Goal: Transaction & Acquisition: Purchase product/service

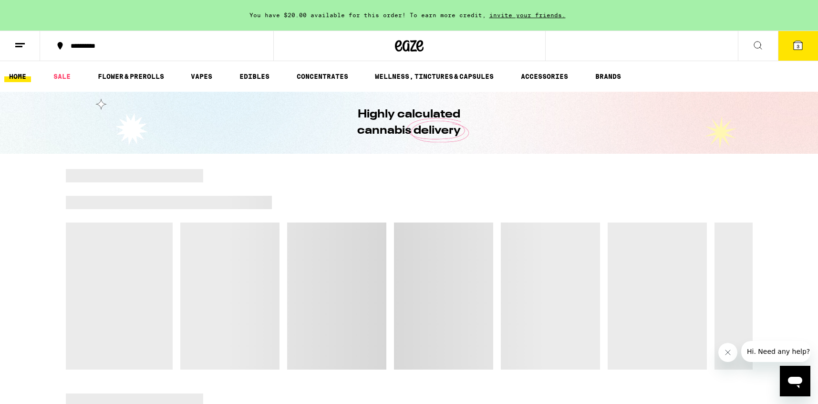
click at [25, 42] on icon at bounding box center [19, 45] width 11 height 11
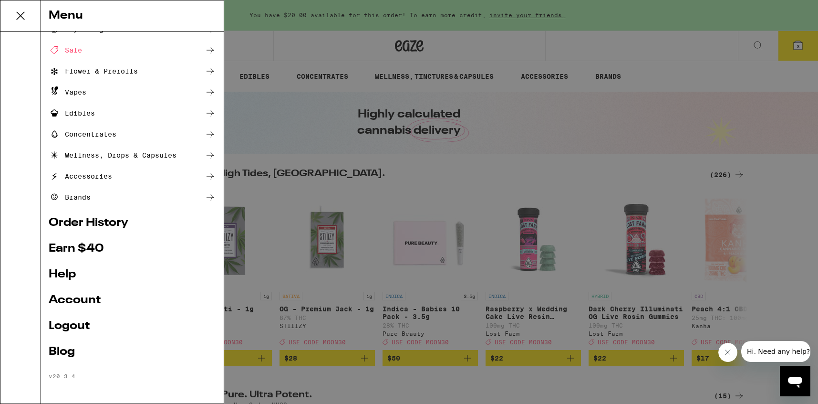
click at [380, 236] on div "Menu Shop Buy It Again Sale Flower & Prerolls Vapes Edibles Concentrates Wellne…" at bounding box center [409, 202] width 818 height 404
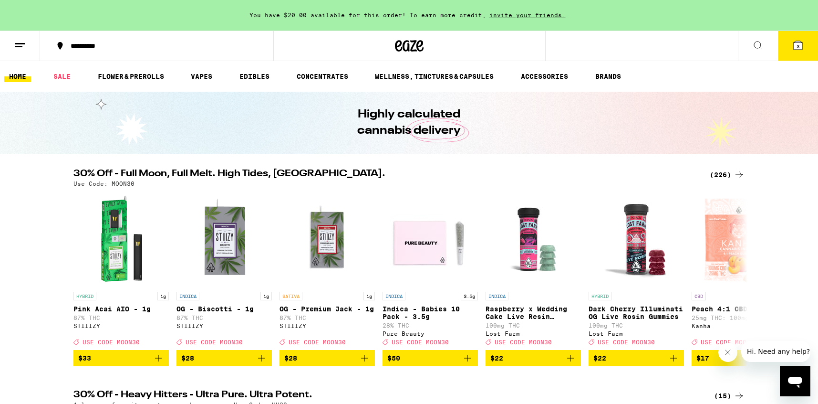
click at [754, 42] on icon at bounding box center [757, 45] width 11 height 11
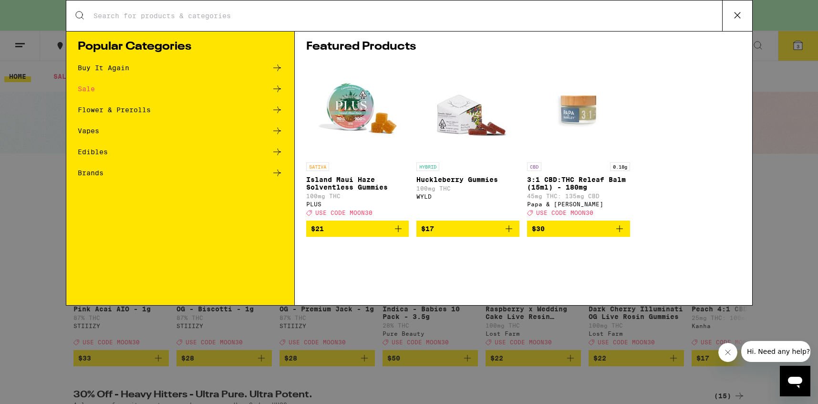
click at [457, 10] on div "Search for Products" at bounding box center [409, 15] width 686 height 31
click at [416, 14] on input "Search for Products" at bounding box center [407, 15] width 629 height 9
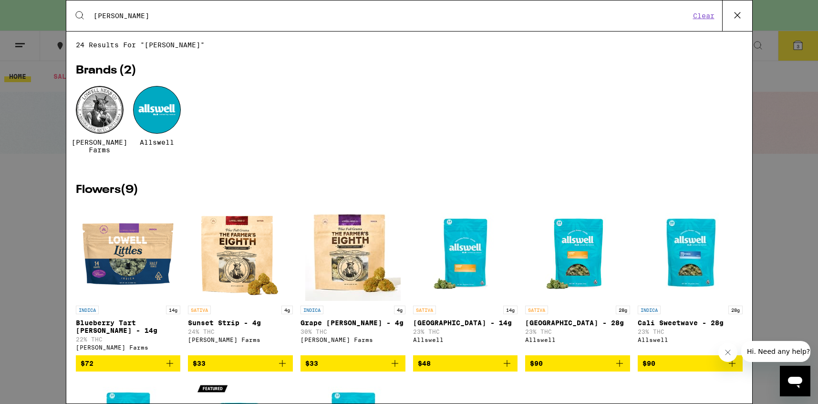
type input "[PERSON_NAME]"
click at [96, 114] on div at bounding box center [100, 110] width 48 height 48
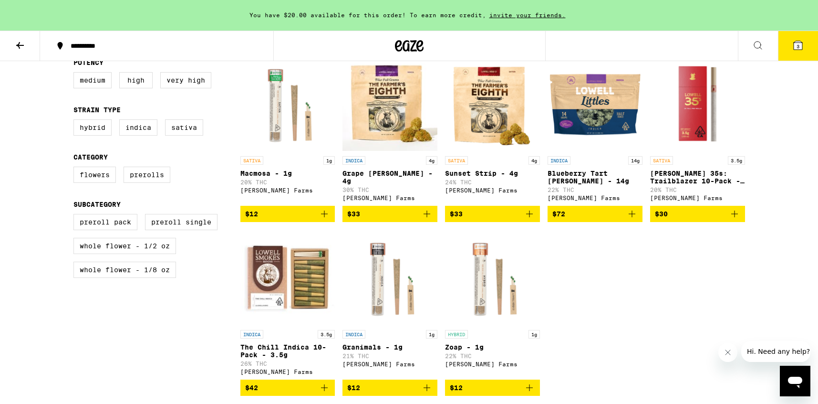
scroll to position [256, 0]
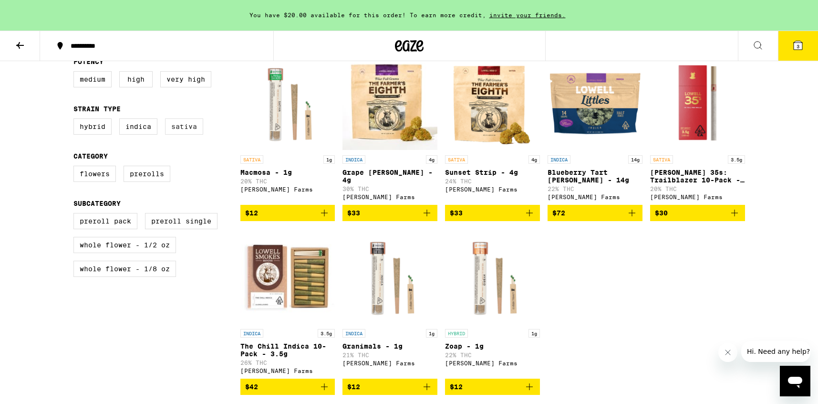
click at [193, 124] on label "Sativa" at bounding box center [184, 126] width 38 height 16
click at [76, 120] on input "Sativa" at bounding box center [75, 120] width 0 height 0
checkbox input "true"
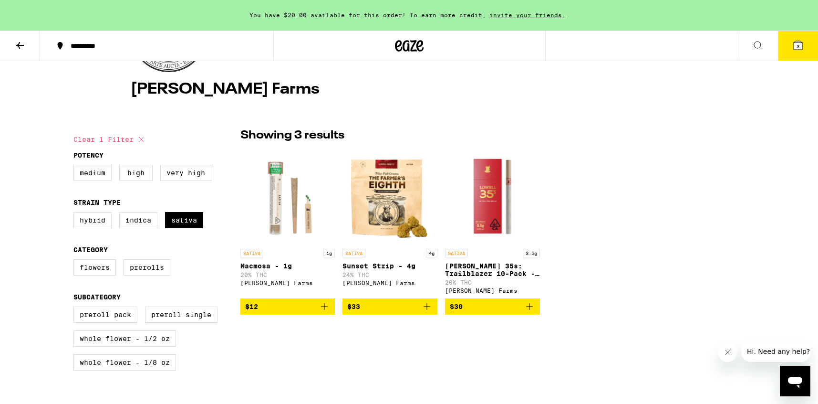
scroll to position [164, 0]
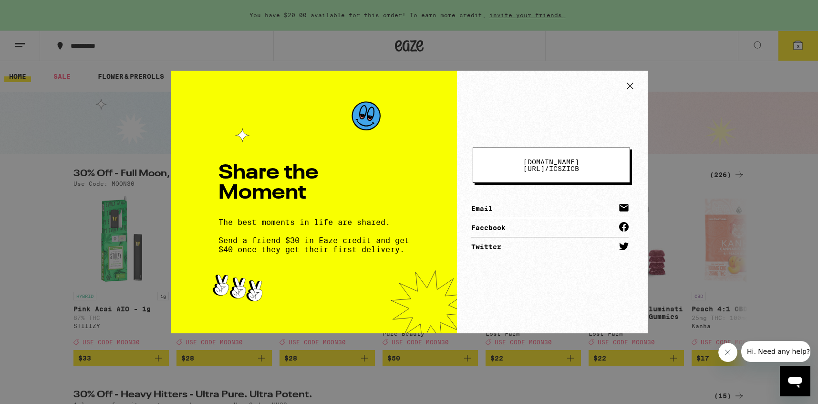
click at [631, 83] on icon at bounding box center [630, 86] width 14 height 14
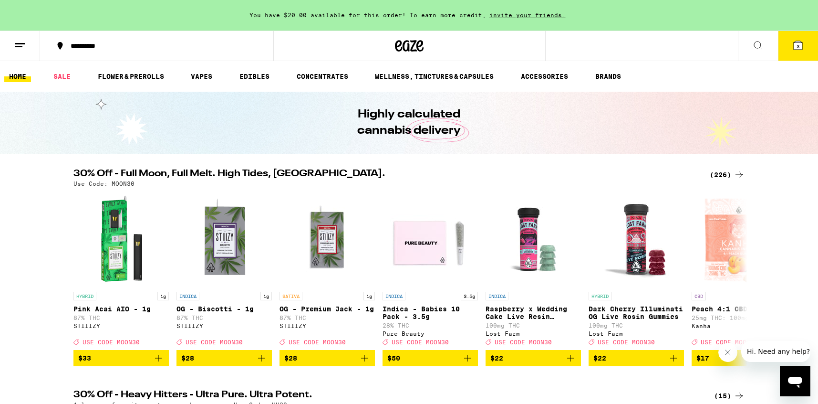
click at [758, 50] on icon at bounding box center [757, 45] width 11 height 11
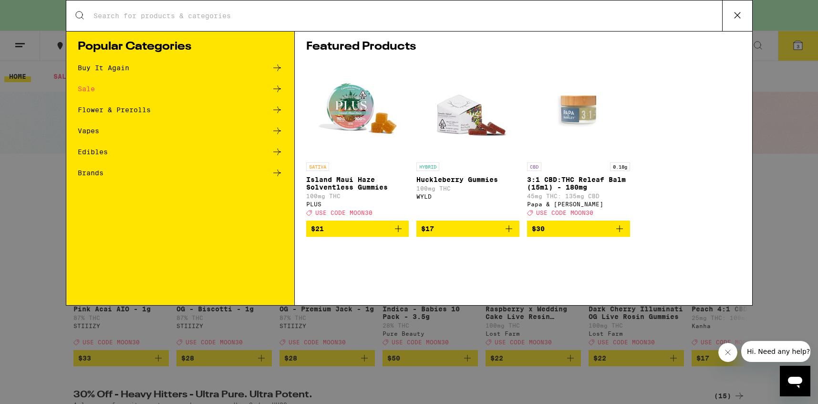
click at [367, 21] on div "Search for Products" at bounding box center [409, 15] width 686 height 31
click at [360, 5] on div "Search for Products" at bounding box center [409, 15] width 686 height 31
click at [358, 16] on input "Search for Products" at bounding box center [407, 15] width 629 height 9
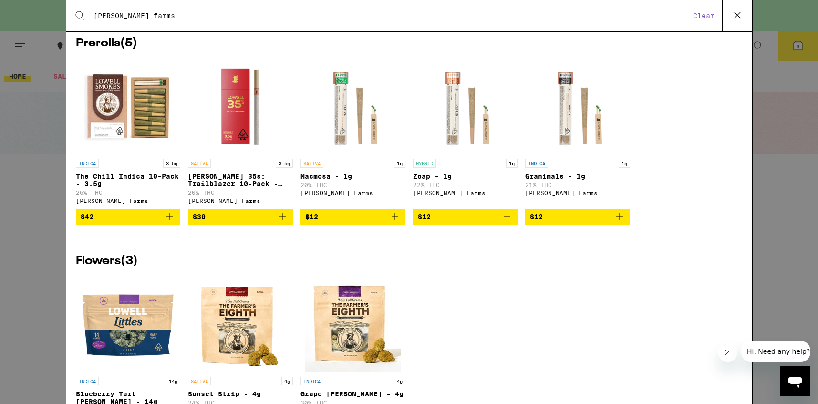
scroll to position [155, 0]
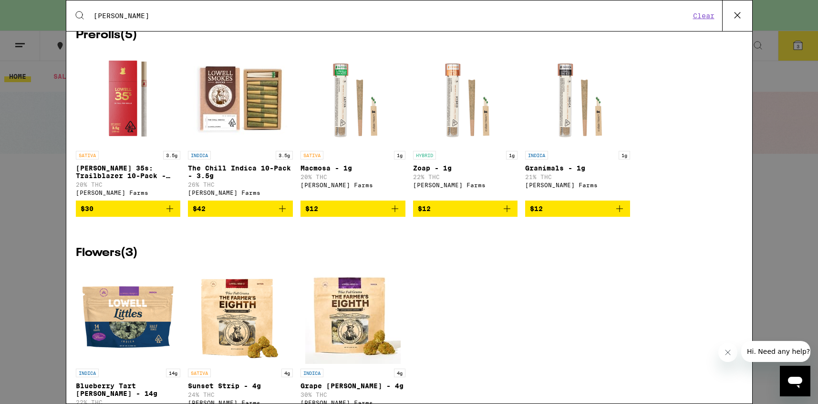
type input "[PERSON_NAME]"
click at [794, 247] on div "Search for Products [PERSON_NAME] Clear 11 results for "[PERSON_NAME] " Brands …" at bounding box center [409, 202] width 818 height 404
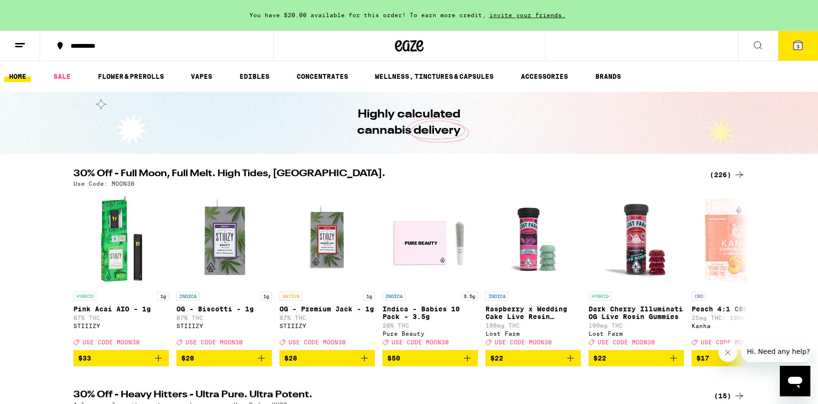
click at [713, 172] on div "(226)" at bounding box center [727, 174] width 35 height 11
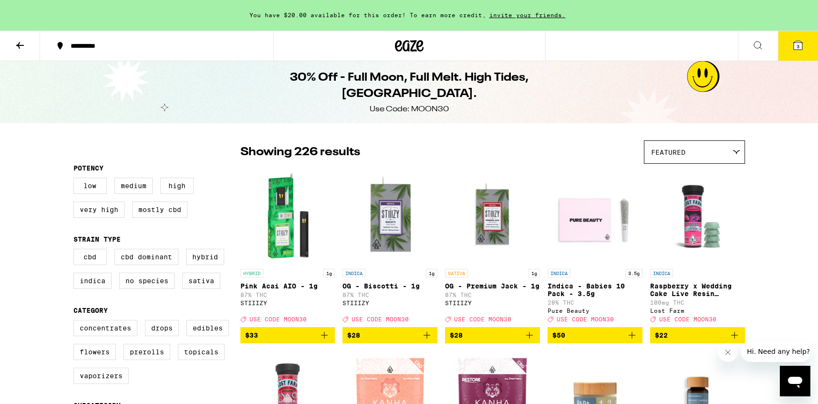
click at [427, 104] on div "Use Code: MOON30" at bounding box center [409, 109] width 79 height 10
copy div "MOON30"
click at [199, 289] on label "Sativa" at bounding box center [201, 280] width 38 height 16
click at [76, 250] on input "Sativa" at bounding box center [75, 250] width 0 height 0
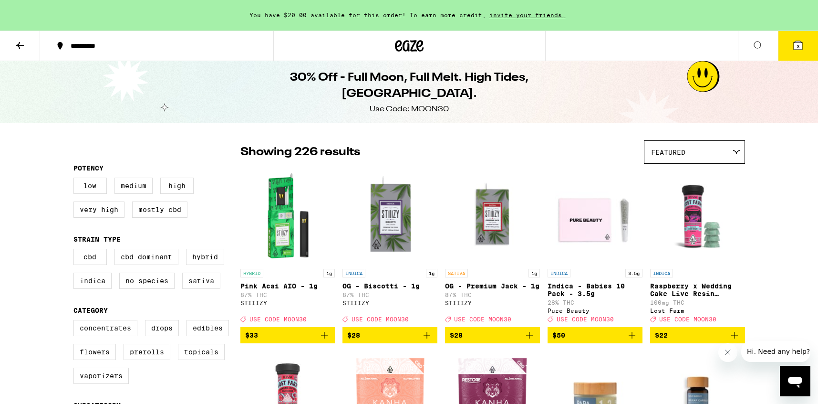
checkbox input "true"
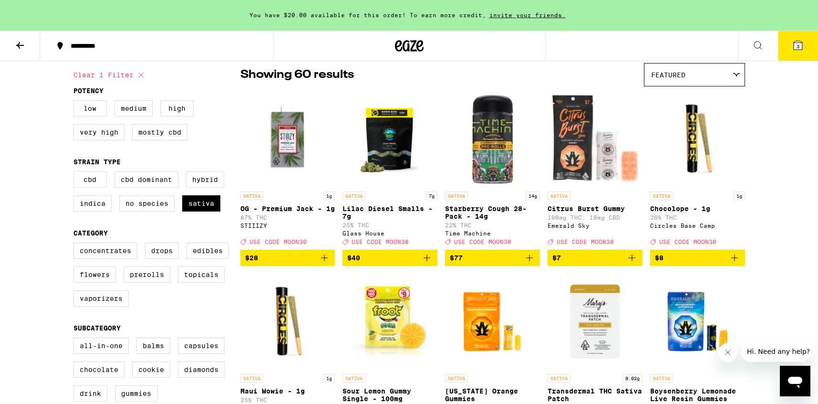
scroll to position [79, 0]
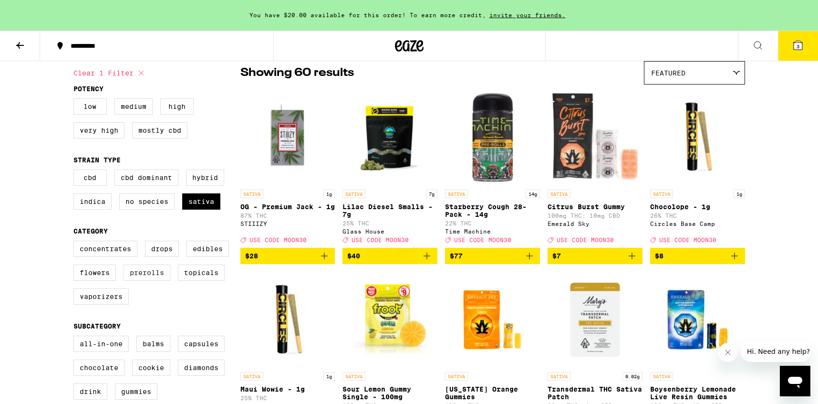
click at [149, 278] on label "Prerolls" at bounding box center [147, 272] width 47 height 16
click at [76, 242] on input "Prerolls" at bounding box center [75, 242] width 0 height 0
checkbox input "true"
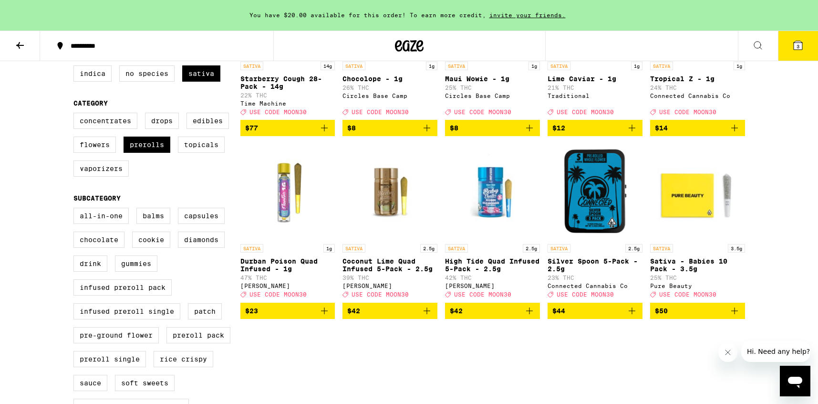
scroll to position [206, 0]
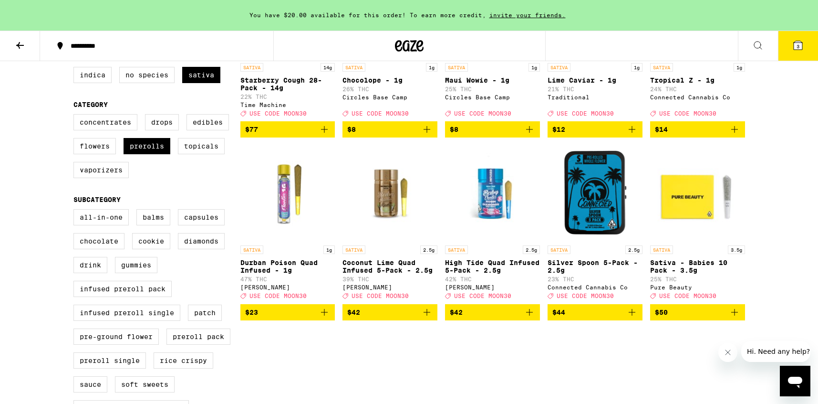
click at [606, 240] on img "Open page for Silver Spoon 5-Pack - 2.5g from Connected Cannabis Co" at bounding box center [595, 192] width 95 height 95
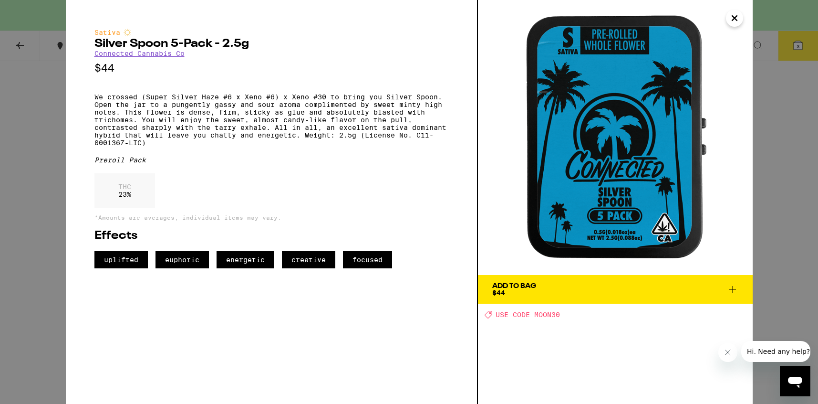
click at [546, 288] on span "Add To Bag $44" at bounding box center [615, 288] width 246 height 13
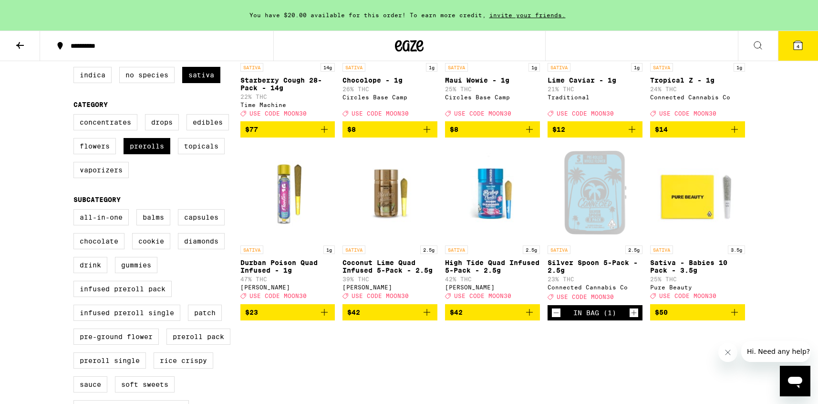
click at [7, 41] on button at bounding box center [20, 46] width 40 height 30
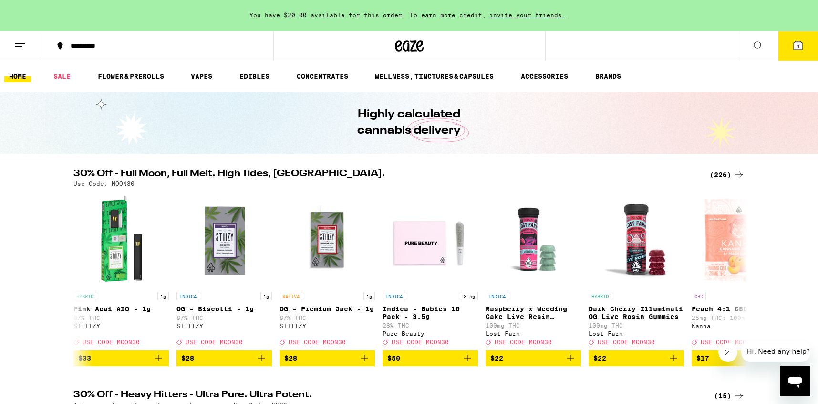
click at [765, 53] on button at bounding box center [758, 46] width 40 height 30
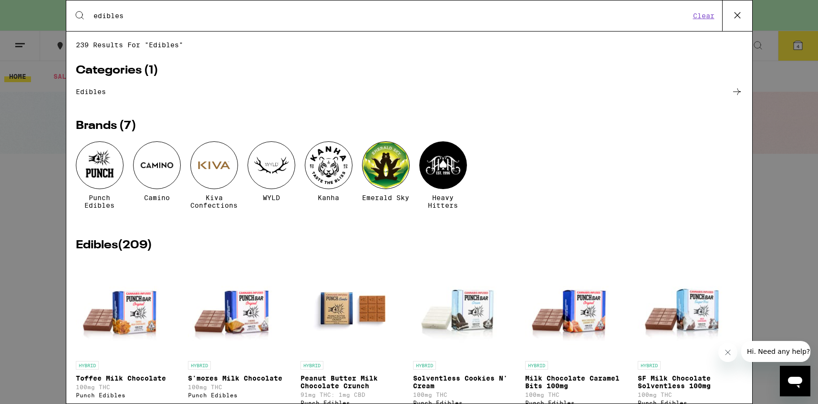
type input "edibles"
click at [147, 160] on div at bounding box center [157, 165] width 48 height 48
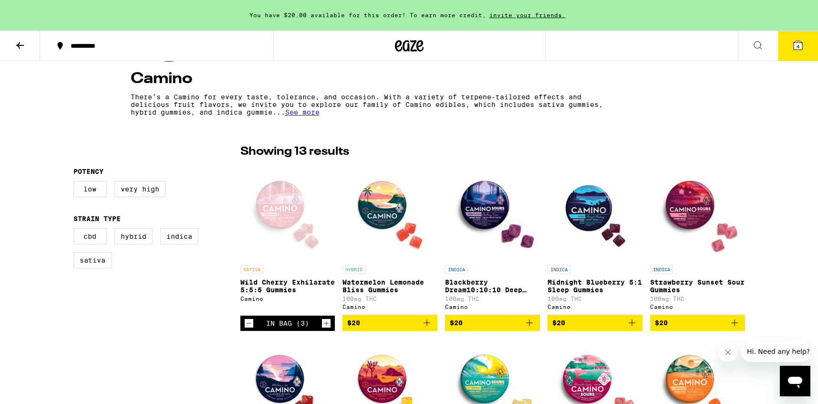
scroll to position [175, 0]
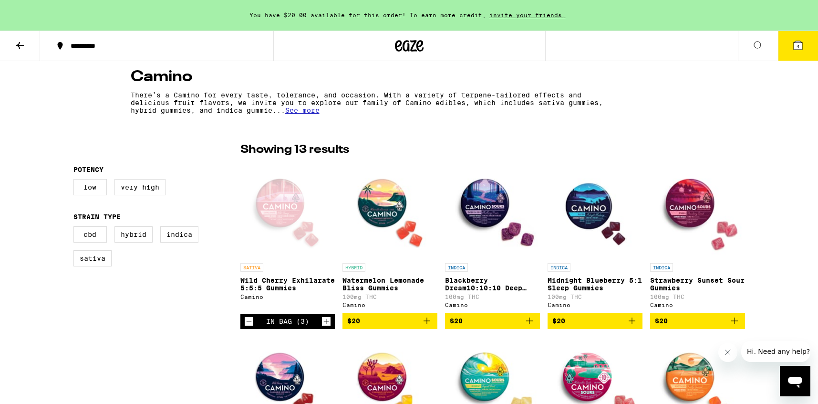
click at [249, 324] on icon "Decrement" at bounding box center [249, 320] width 9 height 11
click at [799, 44] on span "2" at bounding box center [798, 46] width 3 height 6
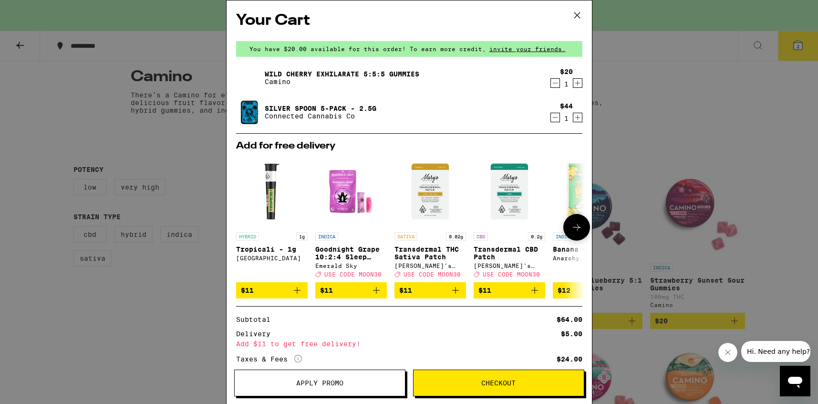
scroll to position [83, 0]
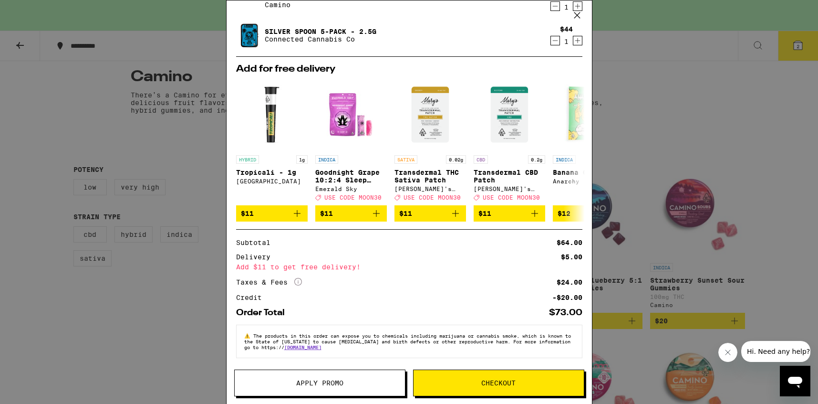
click at [349, 385] on span "Apply Promo" at bounding box center [320, 382] width 170 height 7
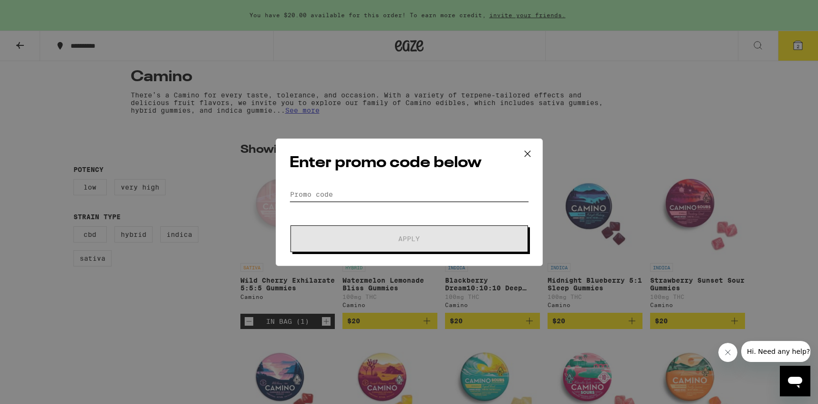
click at [406, 196] on input "Promo Code" at bounding box center [409, 194] width 239 height 14
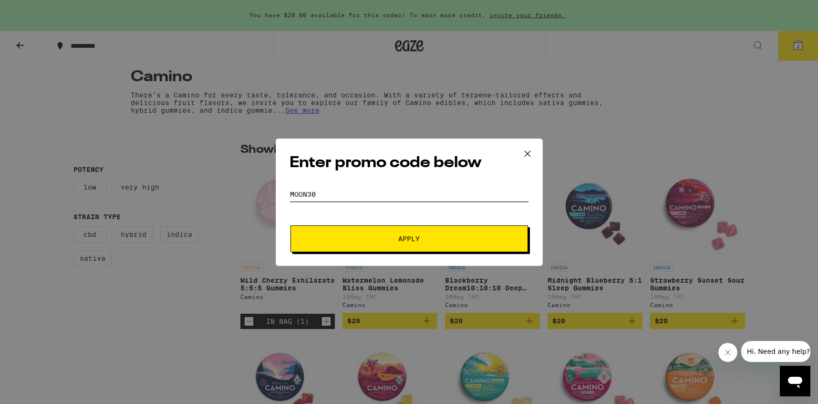
type input "MOON30"
click at [449, 230] on button "Apply" at bounding box center [410, 238] width 238 height 27
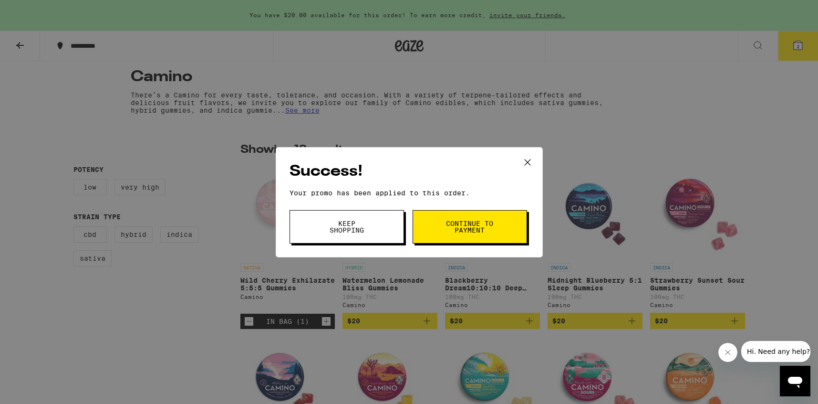
click at [449, 230] on span "Continue to payment" at bounding box center [470, 226] width 49 height 13
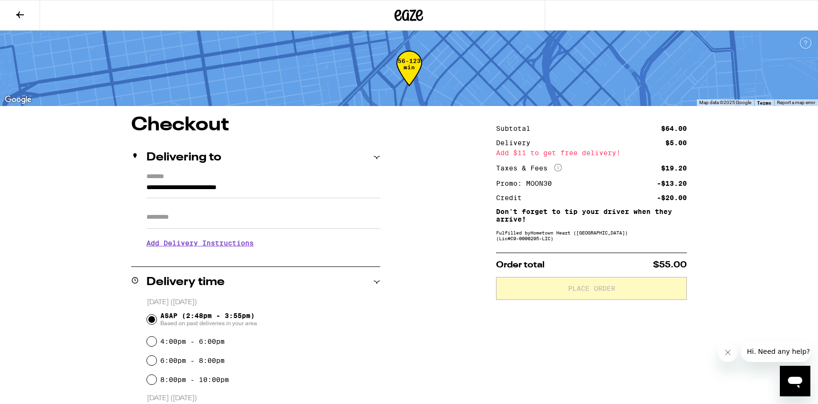
click at [259, 218] on input "Apt/Suite" at bounding box center [263, 217] width 234 height 23
type input "*******"
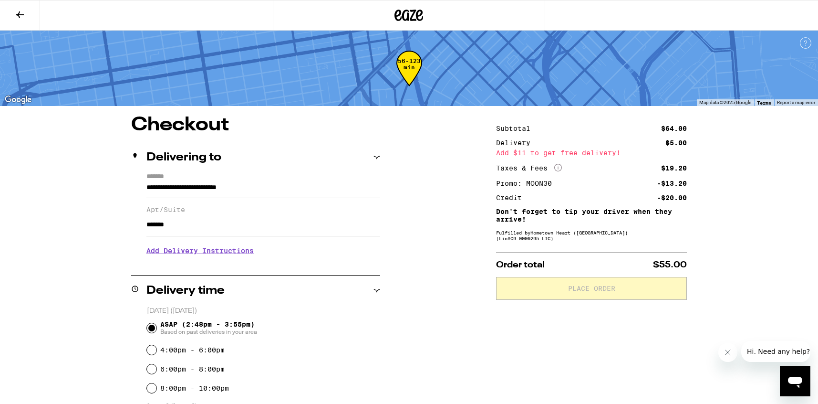
click at [203, 254] on h3 "Add Delivery Instructions" at bounding box center [263, 250] width 234 height 22
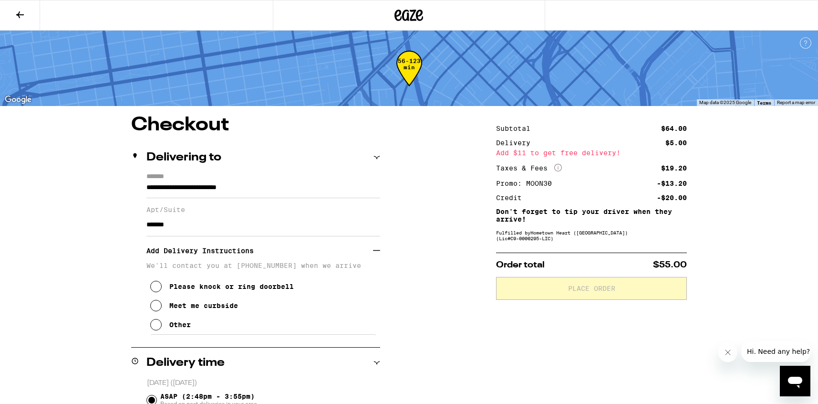
click at [175, 328] on div "Other" at bounding box center [179, 325] width 21 height 8
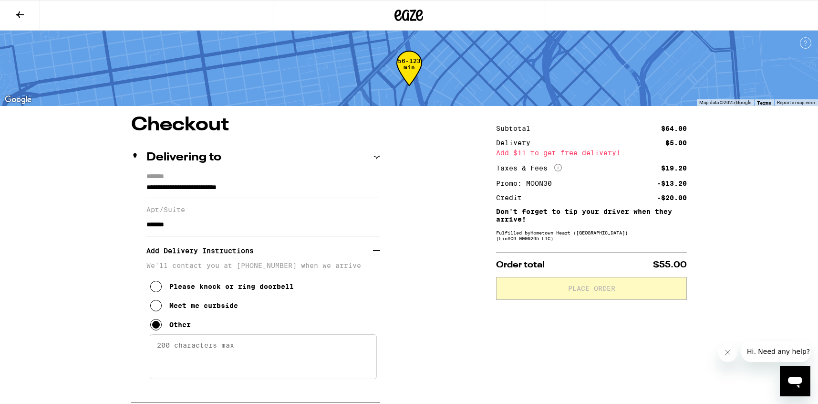
click at [207, 353] on textarea "Enter any other delivery instructions you want driver to know" at bounding box center [263, 356] width 227 height 45
click at [193, 350] on textarea "Parking on 12th St. Front desk will let you up." at bounding box center [263, 356] width 227 height 45
click at [201, 351] on textarea "Parking on 12th St. Front desk will let you up." at bounding box center [263, 356] width 227 height 45
click at [262, 370] on textarea "Parking on 12th St. Front desk will let you up." at bounding box center [263, 356] width 227 height 45
click at [232, 352] on textarea "Parking on 12th St. Front desk will let you up." at bounding box center [263, 356] width 227 height 45
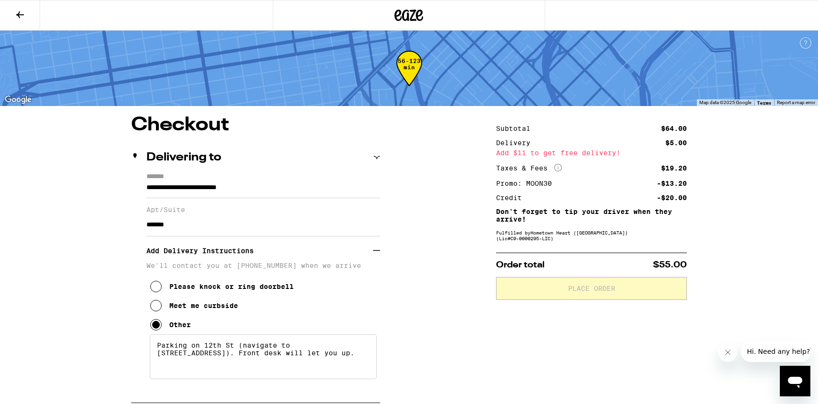
click at [284, 372] on textarea "Parking on 12th St (navigate to [STREET_ADDRESS]). Front desk will let you up." at bounding box center [263, 356] width 227 height 45
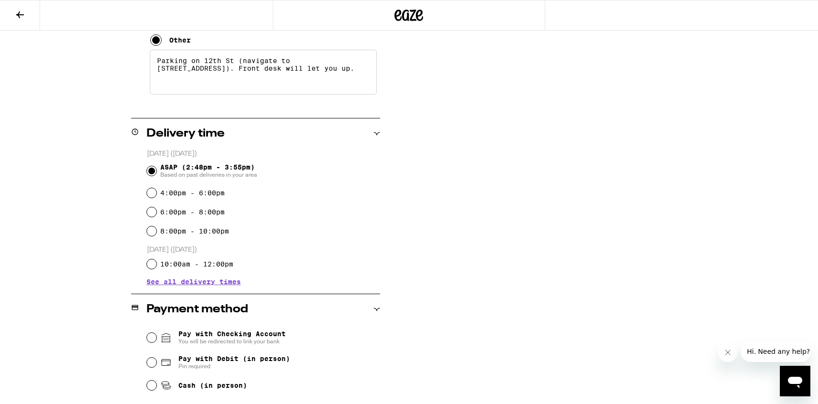
scroll to position [313, 0]
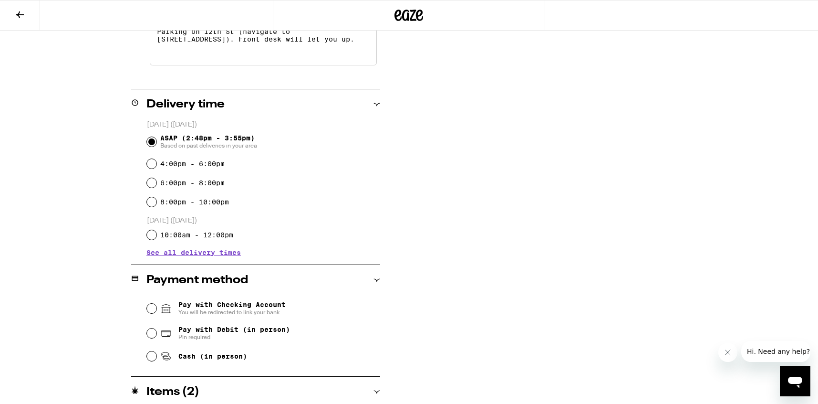
type textarea "Parking on 12th St (navigate to [STREET_ADDRESS]). Front desk will let you up."
click at [216, 359] on span "Cash (in person)" at bounding box center [212, 356] width 69 height 8
click at [156, 359] on input "Cash (in person)" at bounding box center [152, 356] width 10 height 10
radio input "true"
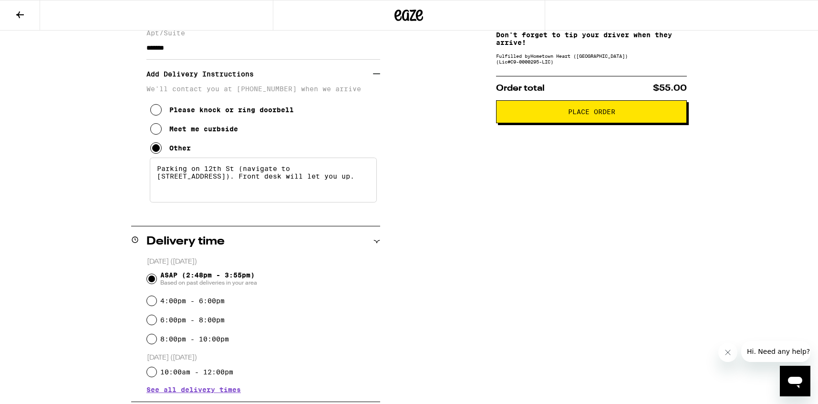
scroll to position [0, 0]
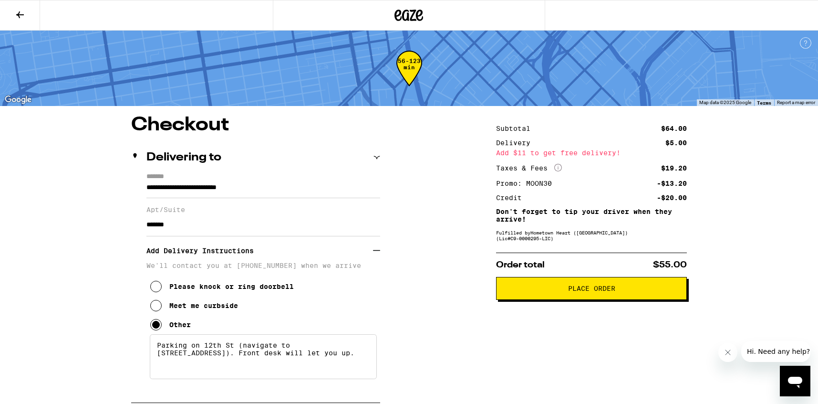
click at [581, 299] on button "Place Order" at bounding box center [591, 288] width 191 height 23
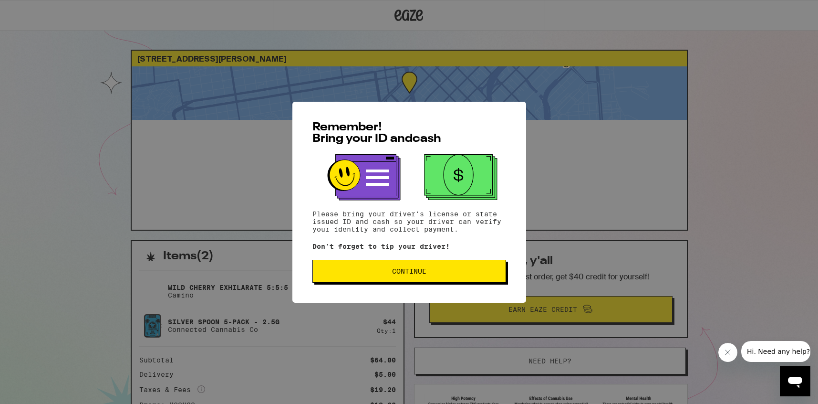
click at [437, 280] on button "Continue" at bounding box center [409, 271] width 194 height 23
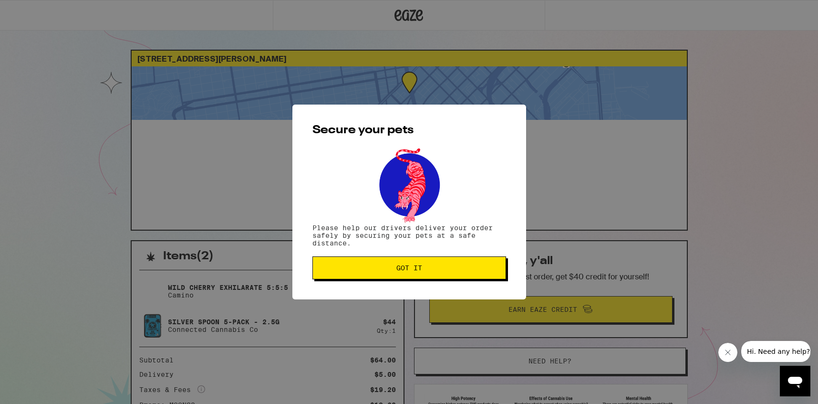
click at [439, 274] on button "Got it" at bounding box center [409, 267] width 194 height 23
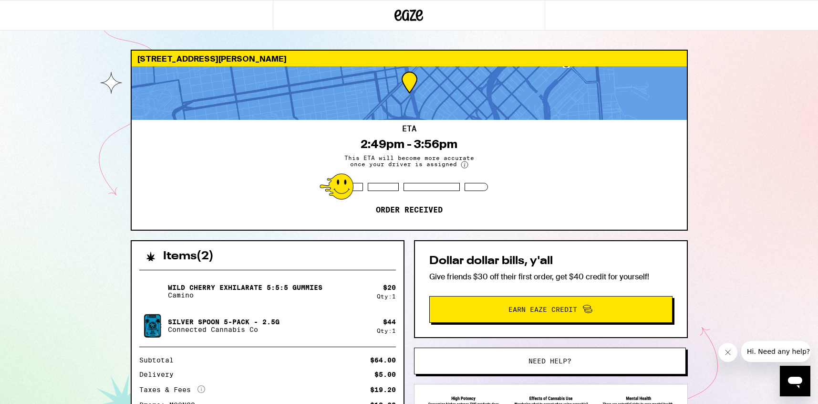
scroll to position [119, 0]
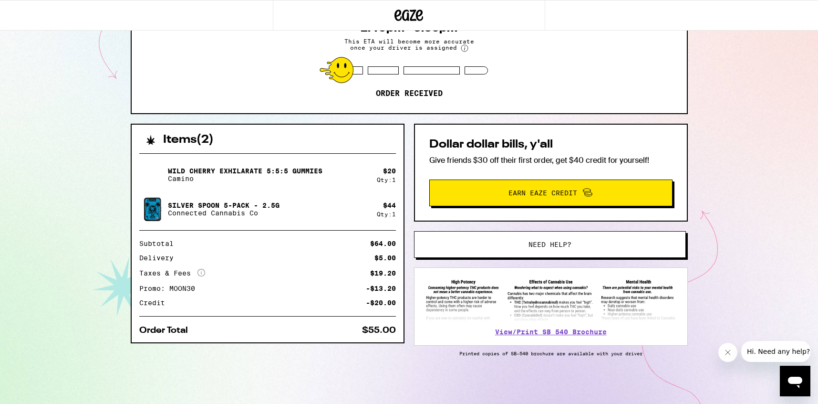
click at [573, 255] on div "Dollar dollar bills, y'all Give friends $30 off their first order, get $40 cred…" at bounding box center [551, 245] width 274 height 242
click at [564, 241] on span "Need help?" at bounding box center [550, 244] width 43 height 7
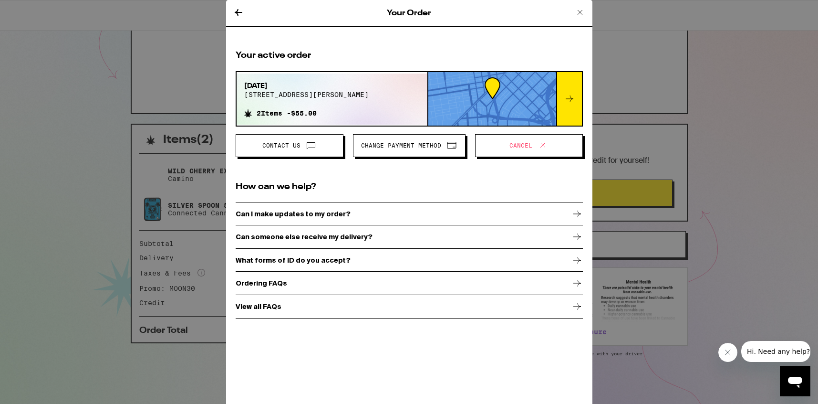
click at [329, 143] on span "Contact Us" at bounding box center [290, 145] width 92 height 12
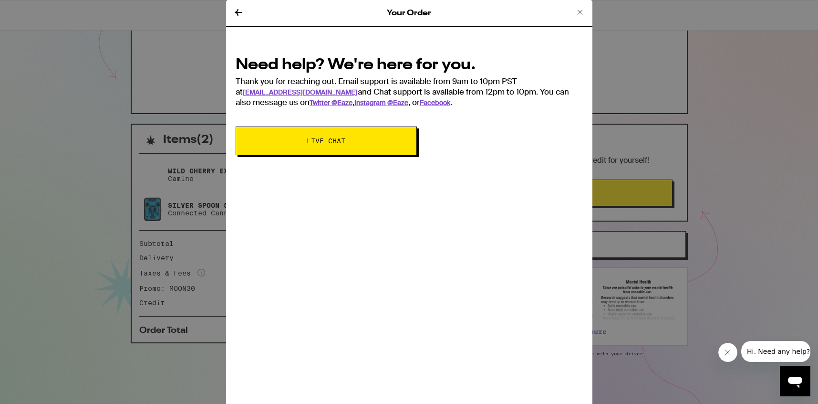
click at [330, 143] on span "Live Chat" at bounding box center [326, 140] width 39 height 7
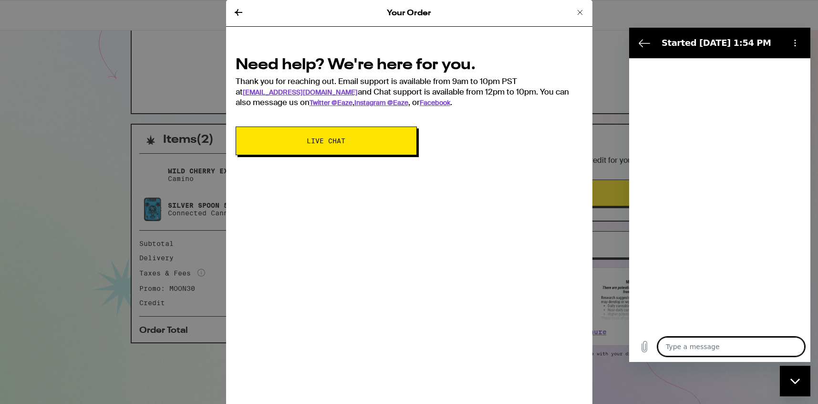
type textarea "x"
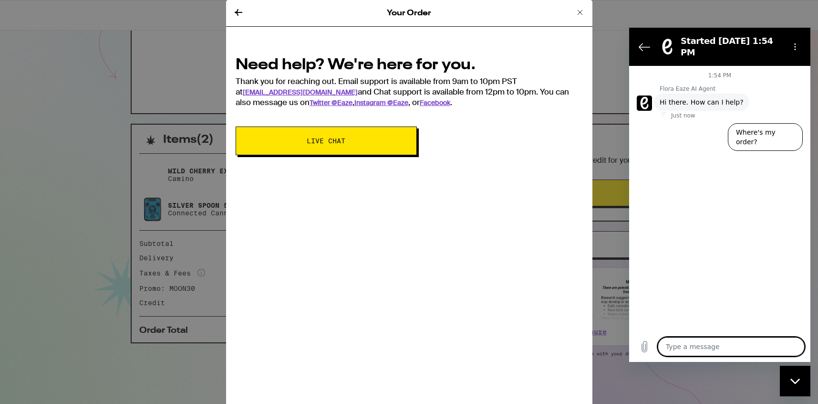
click at [696, 346] on textarea at bounding box center [731, 346] width 147 height 19
type textarea "H"
type textarea "x"
type textarea "Hi"
type textarea "x"
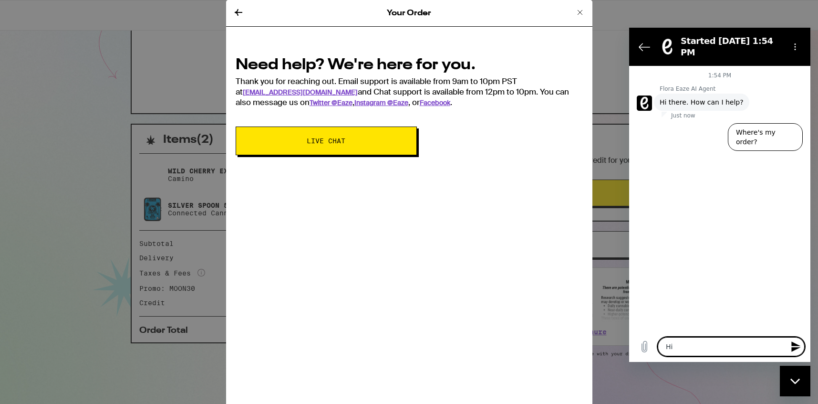
type textarea "Hi,"
type textarea "x"
type textarea "Hi,"
type textarea "x"
type textarea "Hi, I"
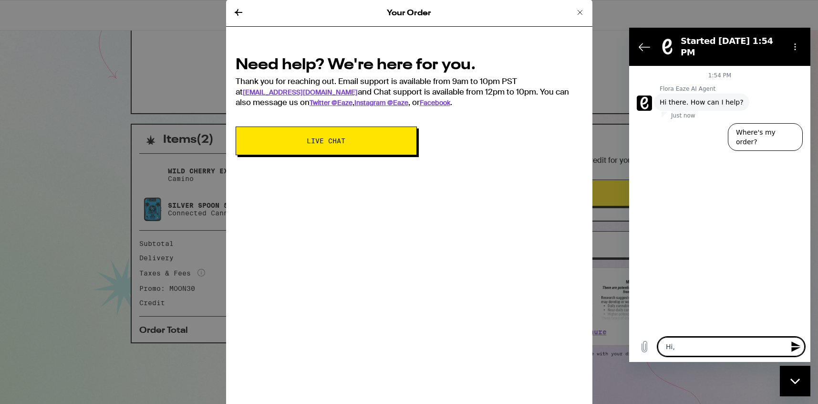
type textarea "x"
type textarea "Hi, I"
type textarea "x"
type textarea "Hi, I r"
type textarea "x"
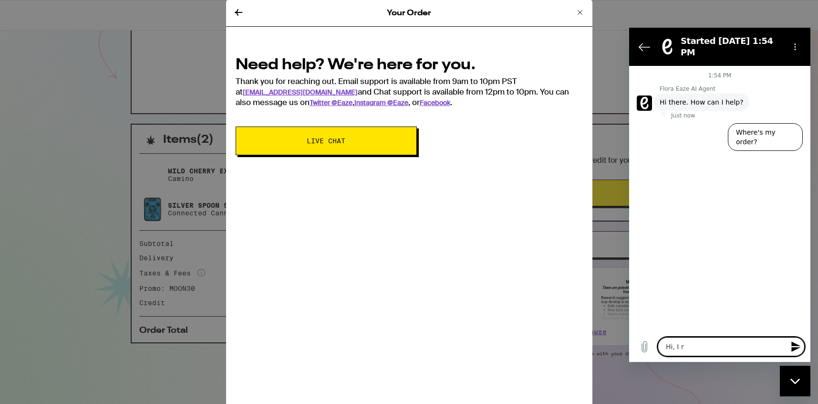
type textarea "Hi, I re"
type textarea "x"
type textarea "Hi, I rea"
type textarea "x"
type textarea "Hi, I real"
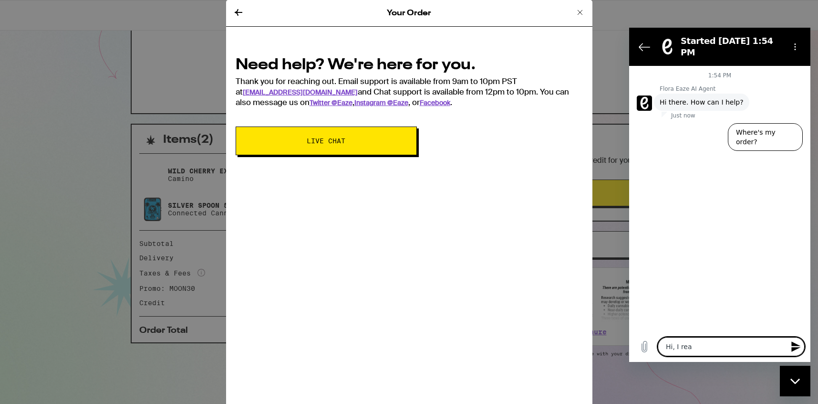
type textarea "x"
type textarea "Hi, I reali"
type textarea "x"
type textarea "Hi, I realiz"
type textarea "x"
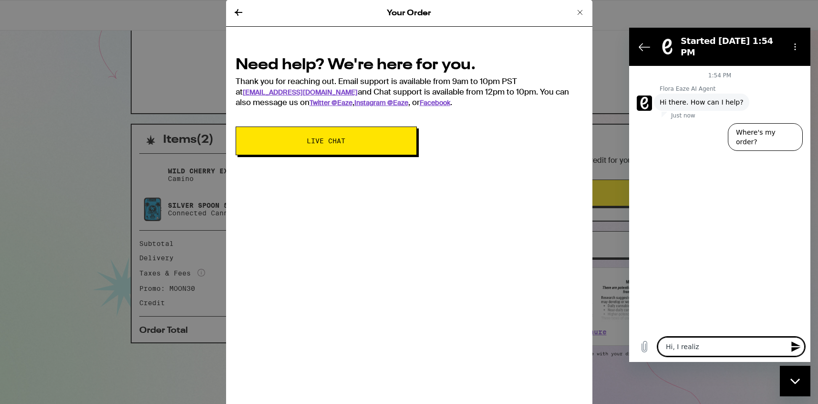
type textarea "Hi, I realize"
type textarea "x"
type textarea "Hi, I realized"
type textarea "x"
type textarea "Hi, I realized"
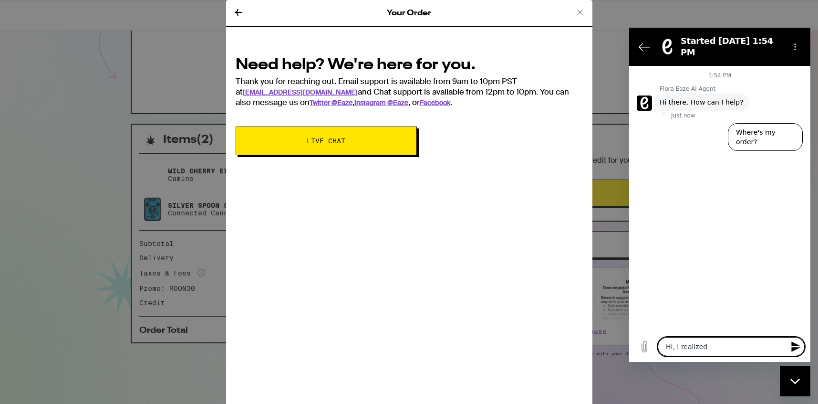
type textarea "x"
type textarea "Hi, I realized I"
type textarea "x"
type textarea "Hi, I realized I"
type textarea "x"
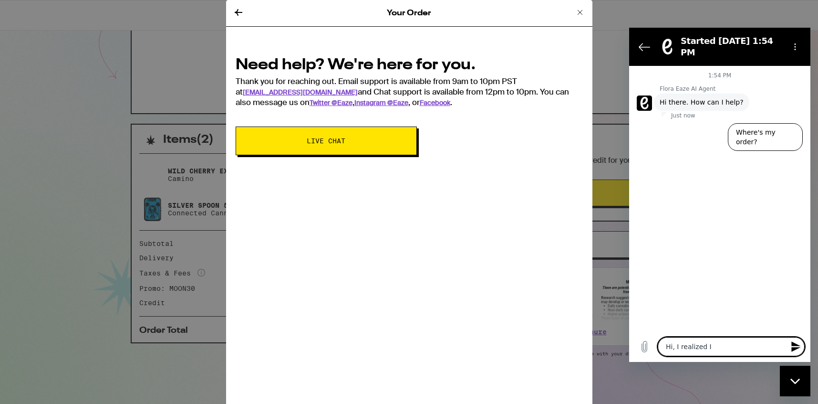
type textarea "Hi, I realized I o"
type textarea "x"
type textarea "Hi, I realized I on"
type textarea "x"
type textarea "Hi, I realized I onl"
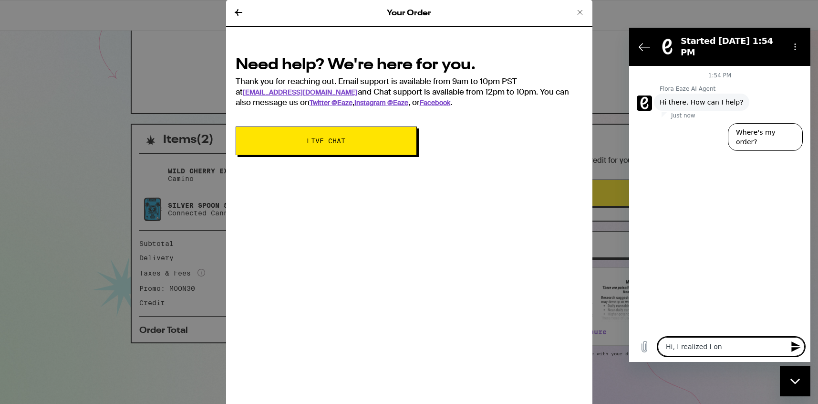
type textarea "x"
type textarea "Hi, I realized I only"
type textarea "x"
type textarea "Hi, I realized I only"
type textarea "x"
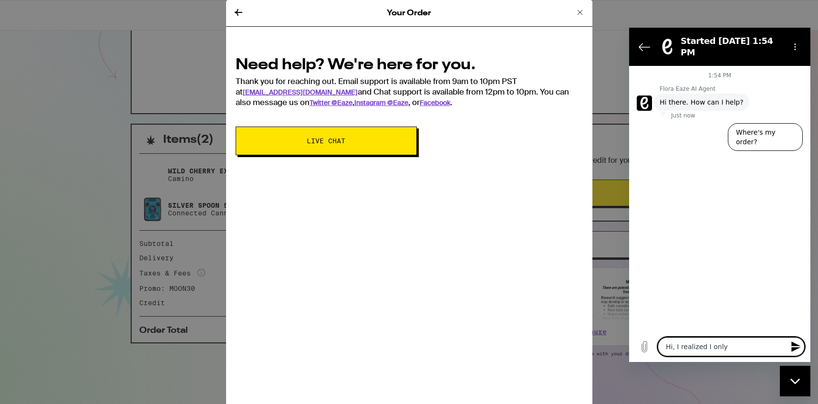
type textarea "Hi, I realized I only h"
type textarea "x"
type textarea "Hi, I realized I only ha"
type textarea "x"
type textarea "Hi, I realized I only hav"
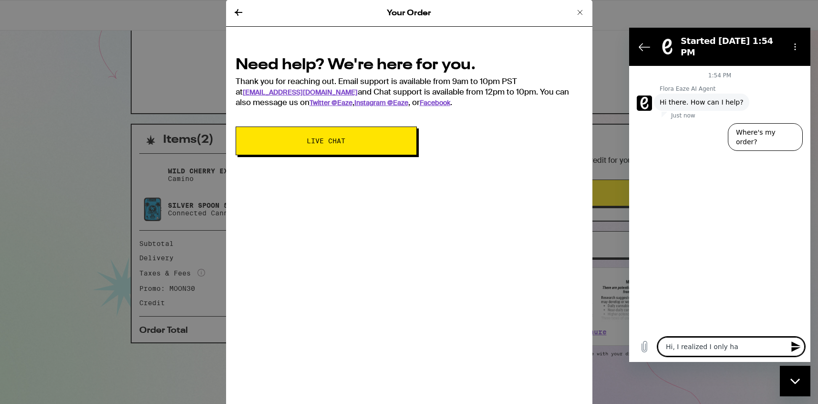
type textarea "x"
type textarea "Hi, I realized I only have"
type textarea "x"
type textarea "Hi, I realized I only have"
type textarea "x"
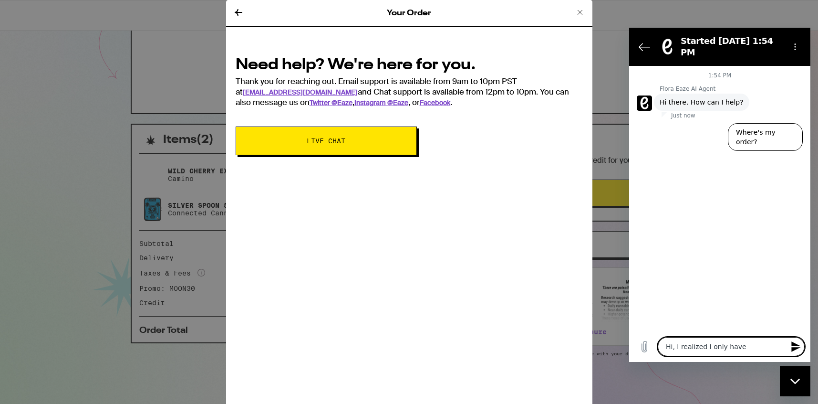
type textarea "Hi, I realized I only have $"
type textarea "x"
type textarea "Hi, I realized I only have $1"
type textarea "x"
type textarea "Hi, I realized I only have $10"
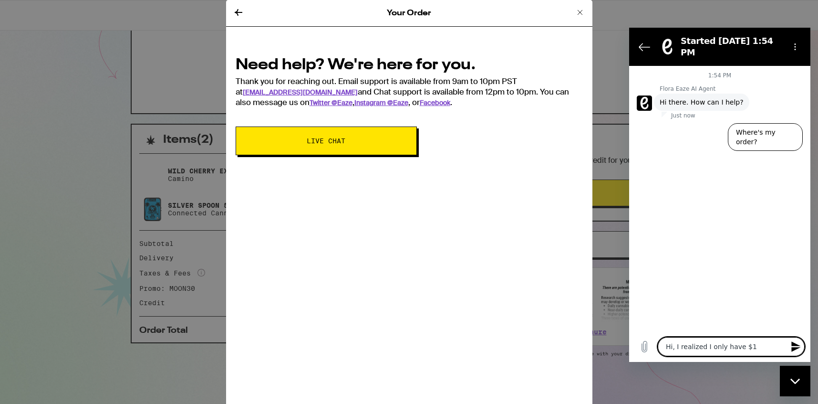
type textarea "x"
type textarea "Hi, I realized I only have $100"
type textarea "x"
type textarea "Hi, I realized I only have $100"
type textarea "x"
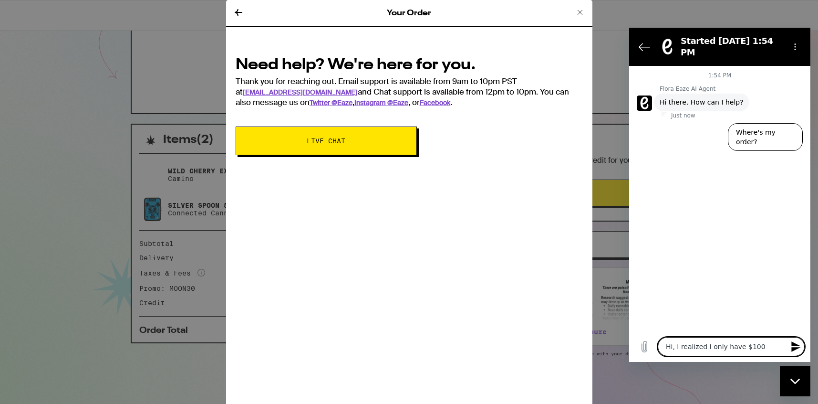
type textarea "Hi, I realized I only have $100 b"
type textarea "x"
type textarea "Hi, I realized I only have $100 bi"
type textarea "x"
type textarea "Hi, I realized I only have $100 bil"
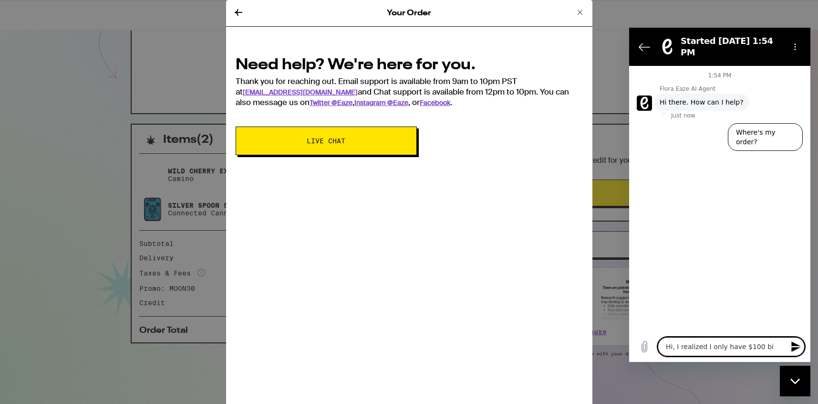
type textarea "x"
type textarea "Hi, I realized I only have $100 bill"
type textarea "x"
type textarea "Hi, I realized I only have $100 bill,"
type textarea "x"
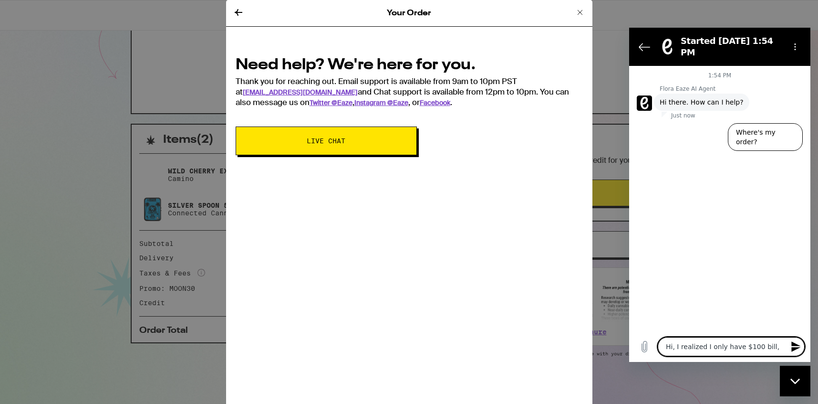
type textarea "Hi, I realized I only have $100 bill,"
type textarea "x"
type textarea "Hi, I realized I only have $100 bill, w"
type textarea "x"
type textarea "Hi, I realized I only have $100 bill, [GEOGRAPHIC_DATA]"
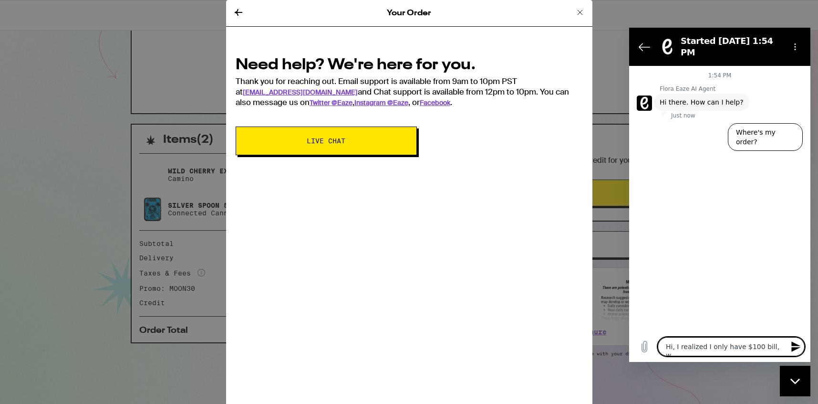
type textarea "x"
type textarea "Hi, I realized I only have $100 bill, wil"
type textarea "x"
type textarea "Hi, I realized I only have $100 bill, will"
type textarea "x"
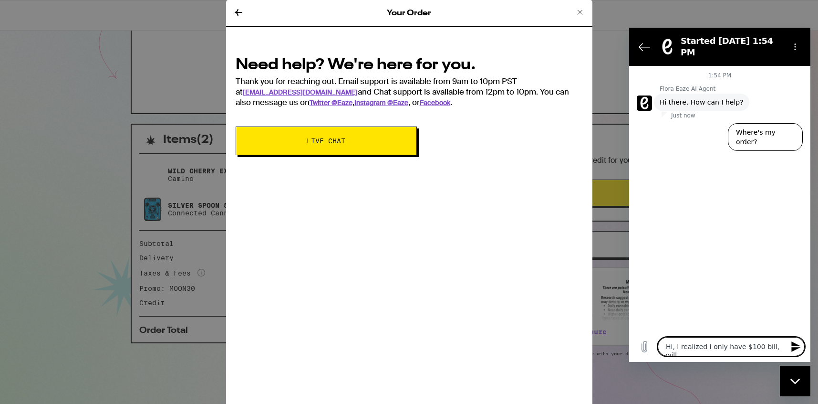
type textarea "Hi, I realized I only have $100 bill, will"
type textarea "x"
type textarea "Hi, I realized I only have $100 bill, will d"
type textarea "x"
type textarea "Hi, I realized I only have $100 bill, will dr"
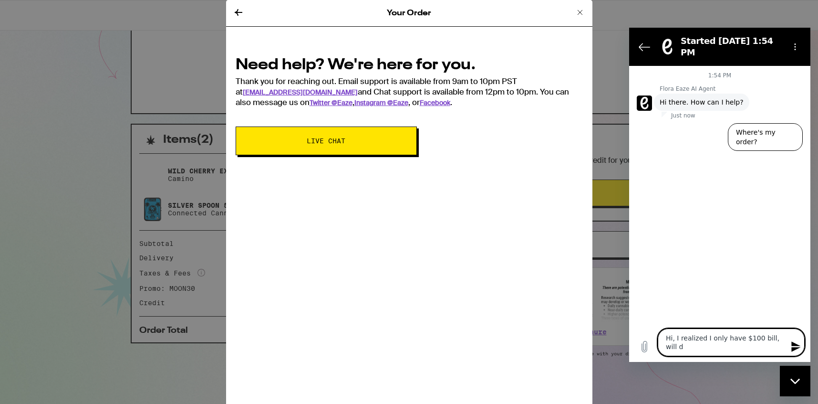
type textarea "x"
type textarea "Hi, I realized I only have $100 bill, will dri"
type textarea "x"
type textarea "Hi, I realized I only have $100 bill, will driv"
type textarea "x"
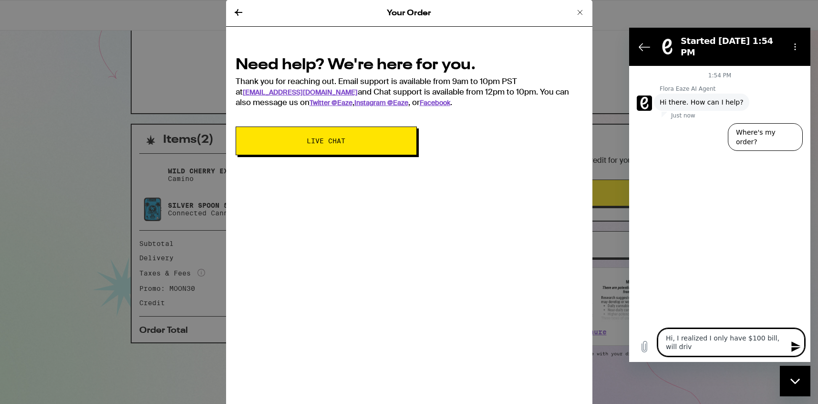
type textarea "Hi, I realized I only have $100 bill, will drive"
type textarea "x"
type textarea "Hi, I realized I only have $100 bill, will driver"
type textarea "x"
type textarea "Hi, I realized I only have $100 bill, will driver"
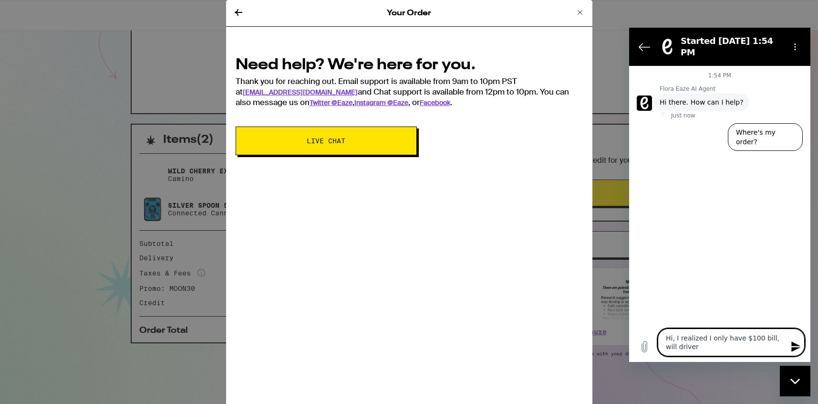
type textarea "x"
type textarea "Hi, I realized I only have $100 bill, will driver h"
type textarea "x"
type textarea "Hi, I realized I only have $100 bill, will driver ha"
type textarea "x"
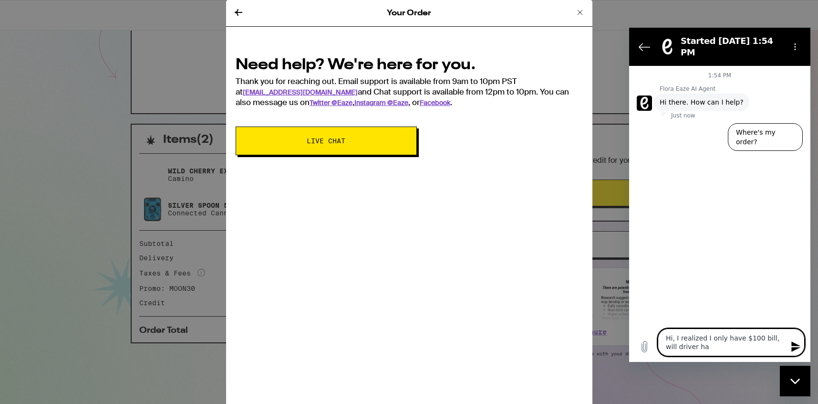
type textarea "Hi, I realized I only have $100 bill, will driver hav"
type textarea "x"
type textarea "Hi, I realized I only have $100 bill, will driver have"
type textarea "x"
type textarea "Hi, I realized I only have $100 bill, will driver have"
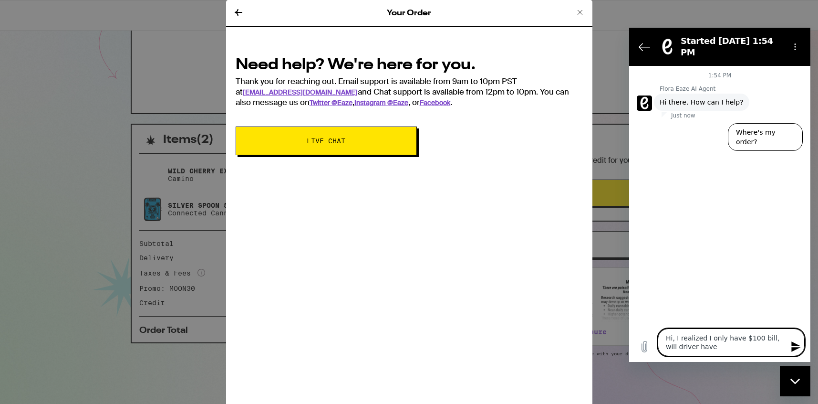
type textarea "x"
type textarea "Hi, I realized I only have $100 bill, will driver have ch"
type textarea "x"
type textarea "Hi, I realized I only have $100 bill, will driver have cha"
type textarea "x"
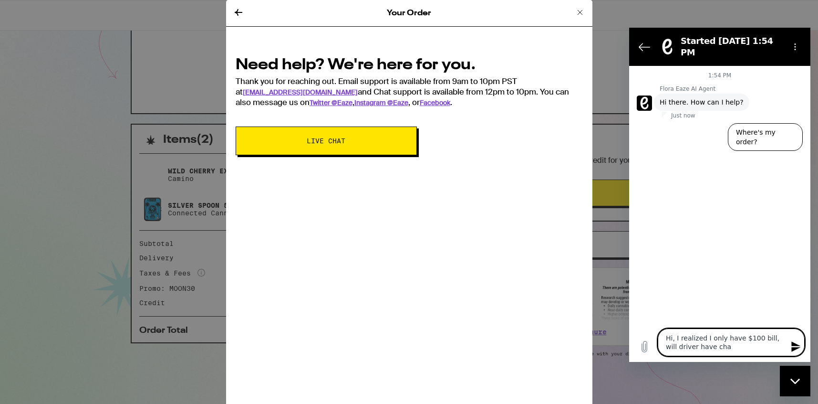
type textarea "Hi, I realized I only have $100 bill, will driver have [PERSON_NAME]"
type textarea "x"
type textarea "Hi, I realized I only have $100 bill, will driver have [PERSON_NAME]"
type textarea "x"
type textarea "Hi, I realized I only have $100 bill, will driver have change"
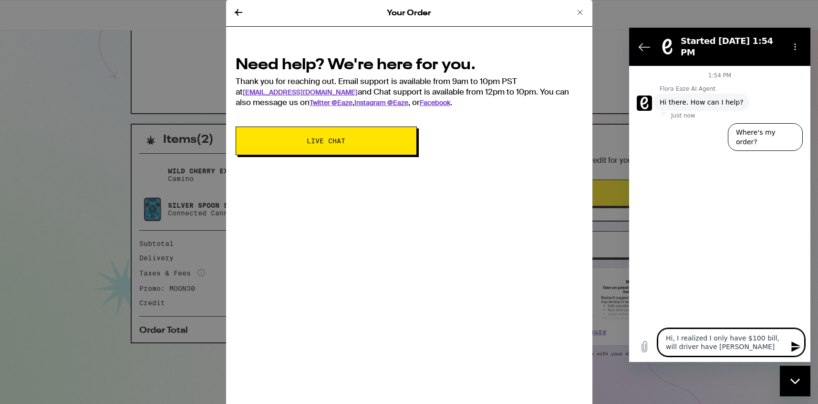
type textarea "x"
type textarea "Hi, I realized I only have $100 bill, will driver have change?"
type textarea "x"
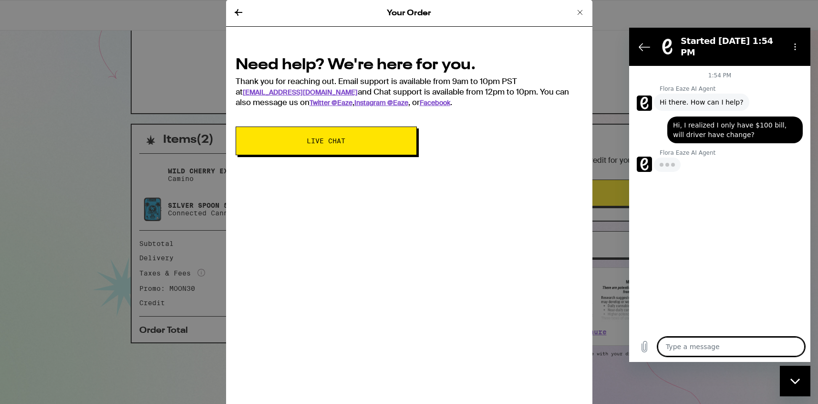
type textarea "x"
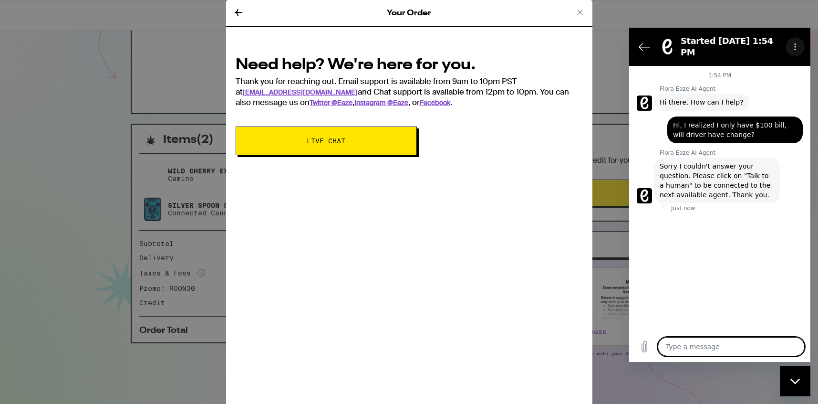
click at [793, 43] on icon "Options menu" at bounding box center [795, 47] width 8 height 8
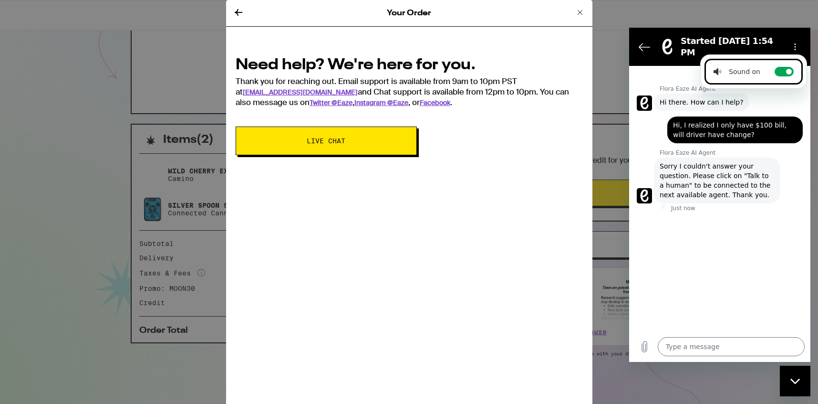
click at [723, 212] on div at bounding box center [719, 213] width 181 height 2
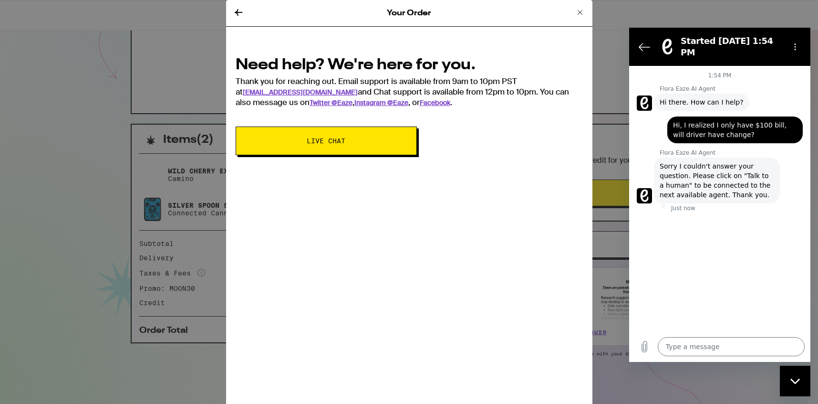
click at [696, 169] on span "Sorry I couldn't answer your question. Please click on "Talk to a human" to be …" at bounding box center [717, 180] width 114 height 38
click at [741, 169] on span "Sorry I couldn't answer your question. Please click on "Talk to a human" to be …" at bounding box center [717, 180] width 114 height 38
click at [681, 176] on span "Sorry I couldn't answer your question. Please click on "Talk to a human" to be …" at bounding box center [717, 180] width 114 height 38
copy span "Talk to a human""
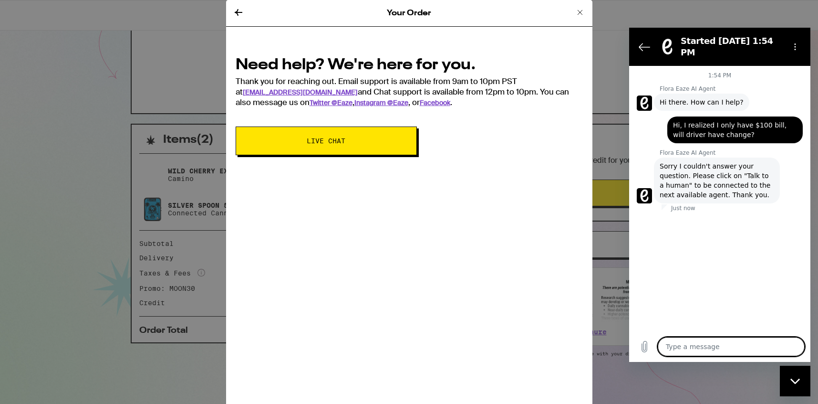
click at [691, 347] on textarea at bounding box center [731, 346] width 147 height 19
paste textarea "Talk to a human""
type textarea "Talk to a human""
type textarea "x"
type textarea "Talk to a human"
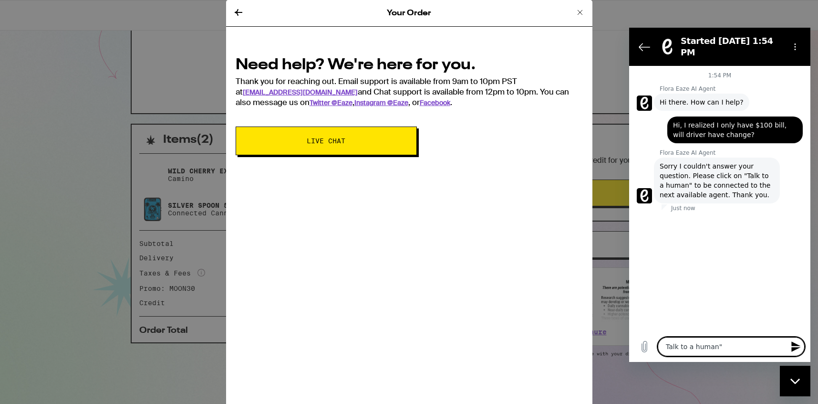
type textarea "x"
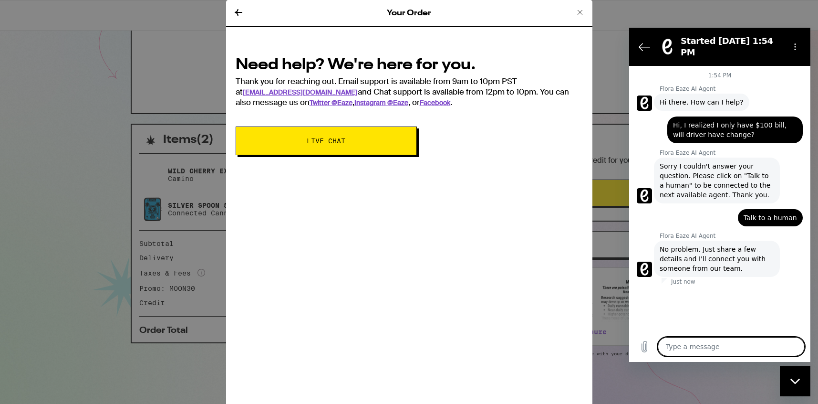
type textarea "x"
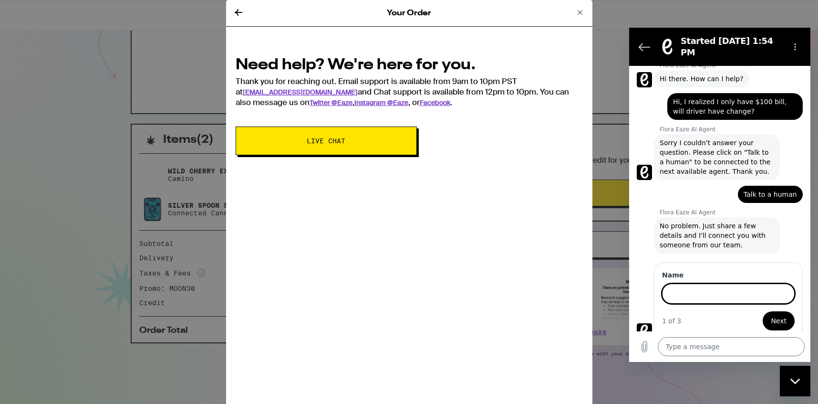
scroll to position [22, 0]
click at [717, 98] on span "Hi, I realized I only have $100 bill, will driver have change?" at bounding box center [735, 107] width 124 height 19
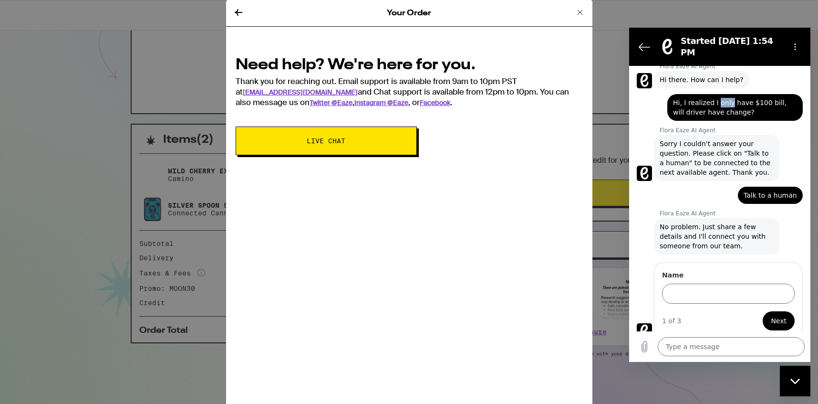
click at [717, 98] on span "Hi, I realized I only have $100 bill, will driver have change?" at bounding box center [735, 107] width 124 height 19
copy span "Hi, I realized I only have $100 bill, will driver have change?"
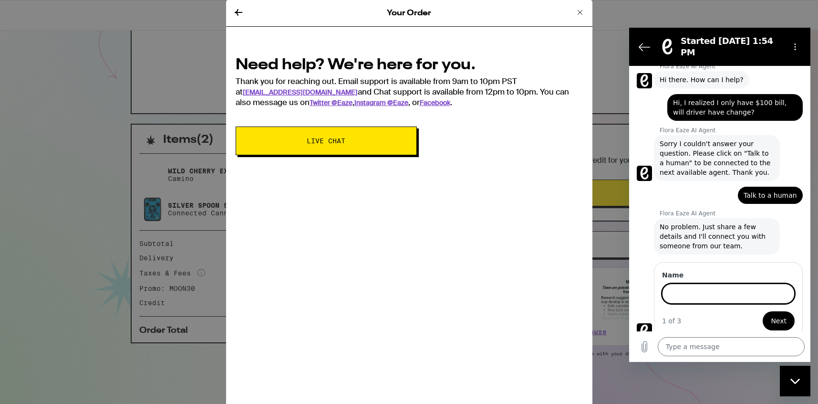
click at [704, 283] on input "Name" at bounding box center [728, 293] width 133 height 20
paste input "Hi, I realized I only have $100 bill, will driver have change?"
type input "Varun"
click at [786, 315] on span "Next" at bounding box center [779, 320] width 16 height 11
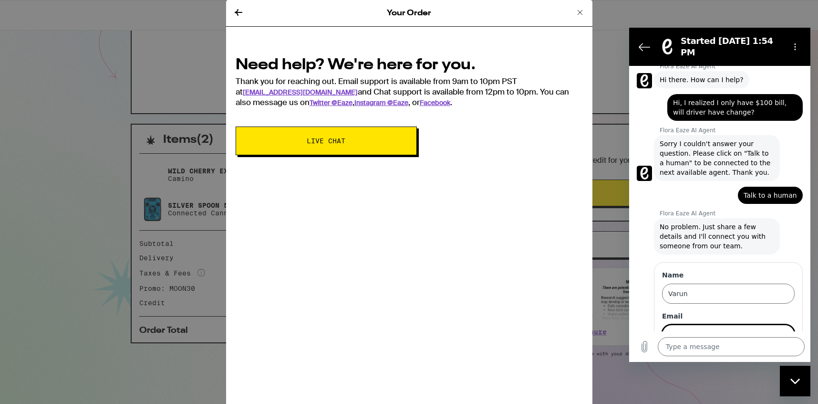
scroll to position [63, 0]
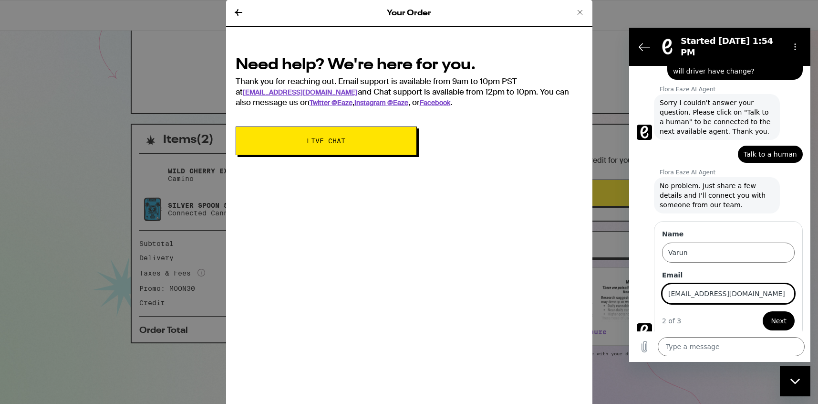
type input "[EMAIL_ADDRESS][DOMAIN_NAME]"
click at [782, 321] on button "Next" at bounding box center [779, 320] width 32 height 19
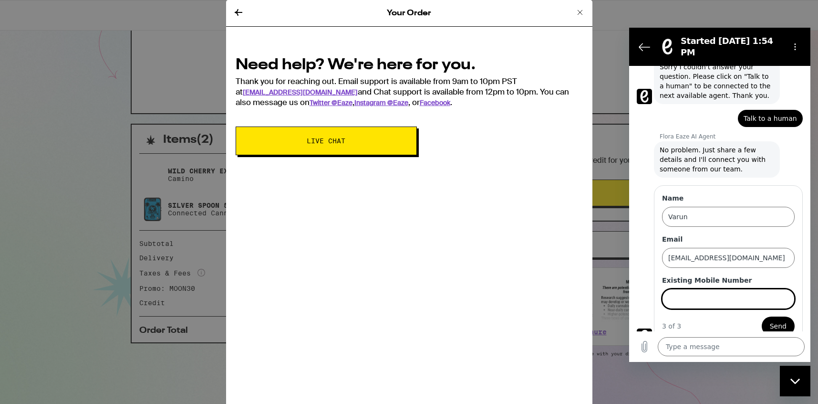
scroll to position [104, 0]
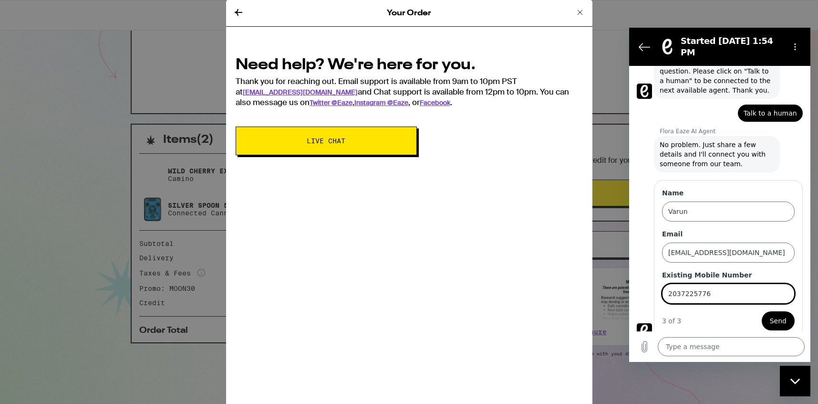
type input "2037225776"
click at [774, 317] on span "Send" at bounding box center [778, 320] width 17 height 11
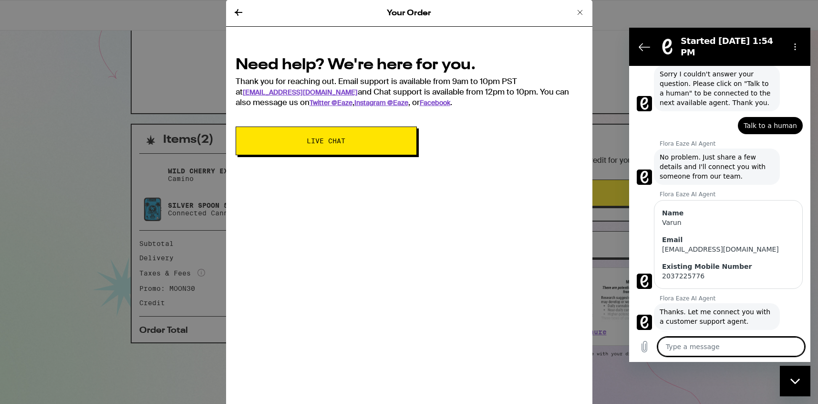
scroll to position [94, 0]
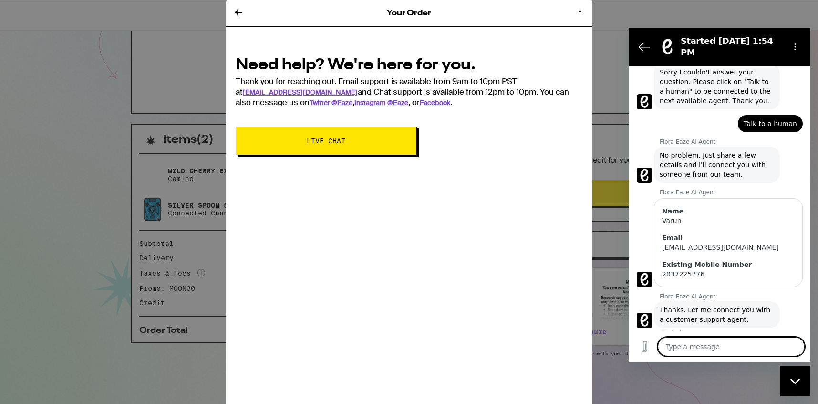
click at [745, 343] on textarea at bounding box center [731, 346] width 147 height 19
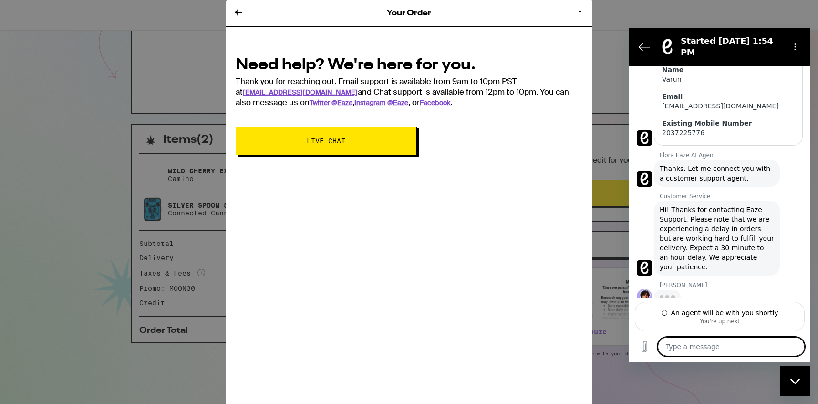
scroll to position [234, 0]
type textarea "x"
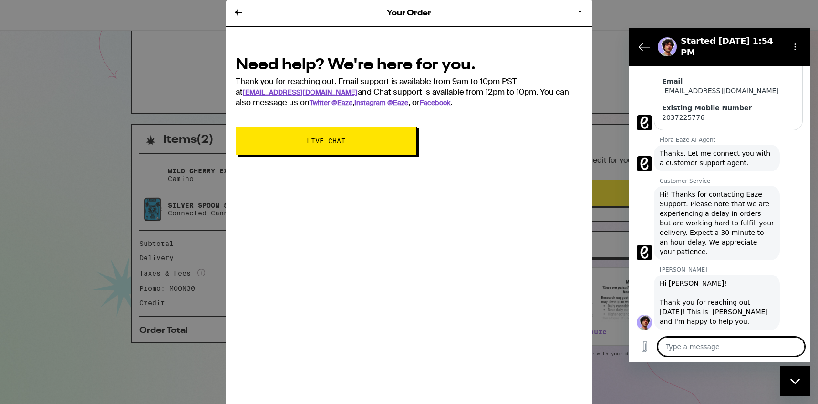
scroll to position [252, 0]
type textarea "H"
type textarea "x"
type textarea "Hi"
type textarea "x"
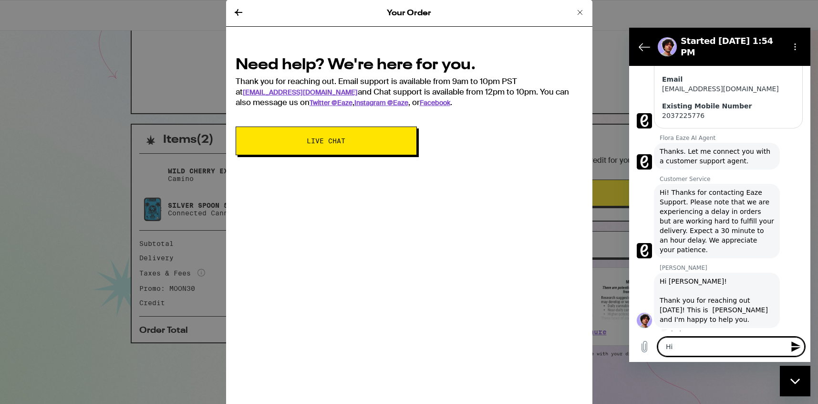
type textarea "Hi"
type textarea "x"
type textarea "Hi I"
type textarea "x"
type textarea "Hi Is"
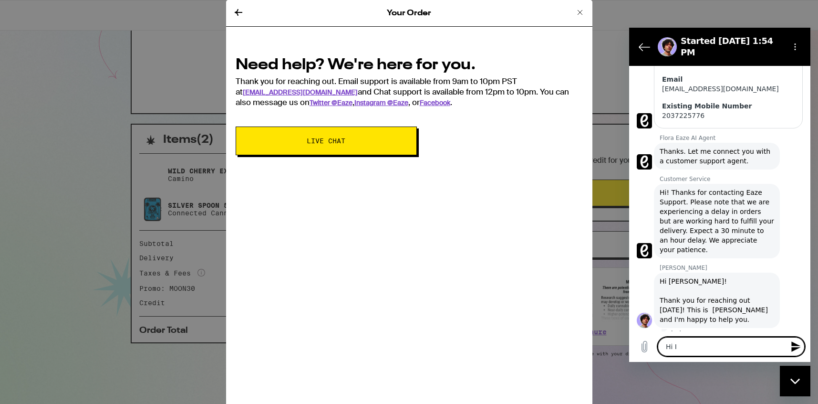
type textarea "x"
type textarea "Hi [PERSON_NAME]"
type textarea "x"
type textarea "Hi [PERSON_NAME]"
type textarea "x"
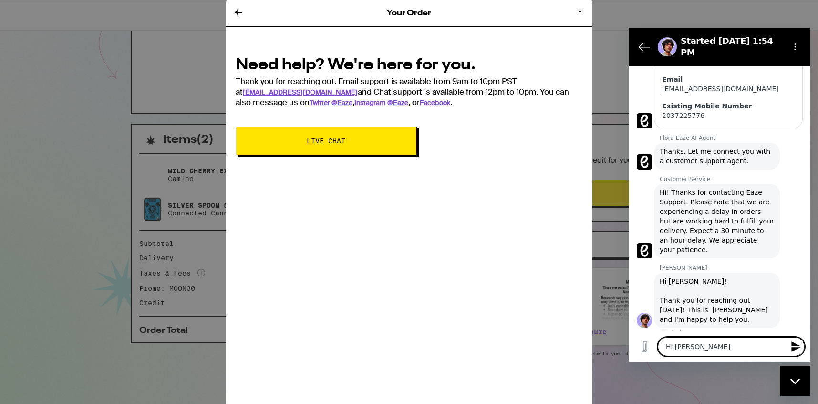
type textarea "Hi [PERSON_NAME],"
type textarea "x"
type textarea "Hi [PERSON_NAME],"
type textarea "x"
paste textarea "Hi, I realized I only have $100 bill, will driver have change?"
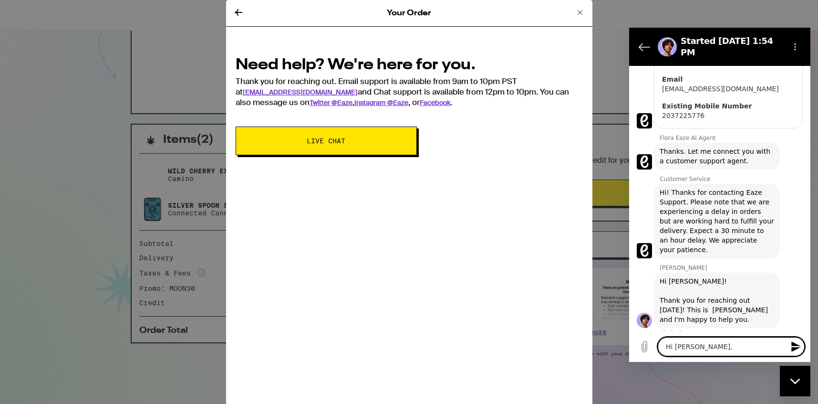
type textarea "Hi [PERSON_NAME], Hi, I realized I only have $100 bill, will driver have change?"
type textarea "x"
click at [696, 327] on textarea "Hi [PERSON_NAME], Hi, I realized I only have $100 bill, will driver have change?" at bounding box center [731, 338] width 147 height 36
type textarea "Hi [PERSON_NAME], Hi I realized I only have $100 bill, will driver have change?"
type textarea "x"
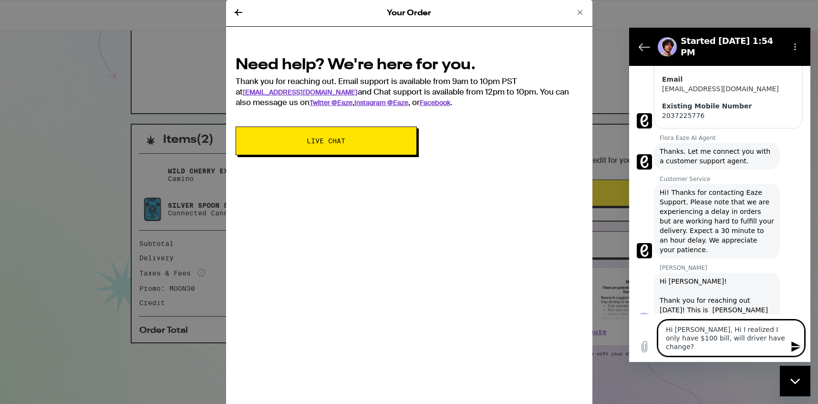
type textarea "Hi [PERSON_NAME], [PERSON_NAME] realized I only have $100 bill, will driver hav…"
type textarea "x"
type textarea "Hi [PERSON_NAME], I realized I only have $100 bill, will driver have change?"
type textarea "x"
type textarea "Hi [PERSON_NAME], I realized I only have $100 bill, will driver have change?"
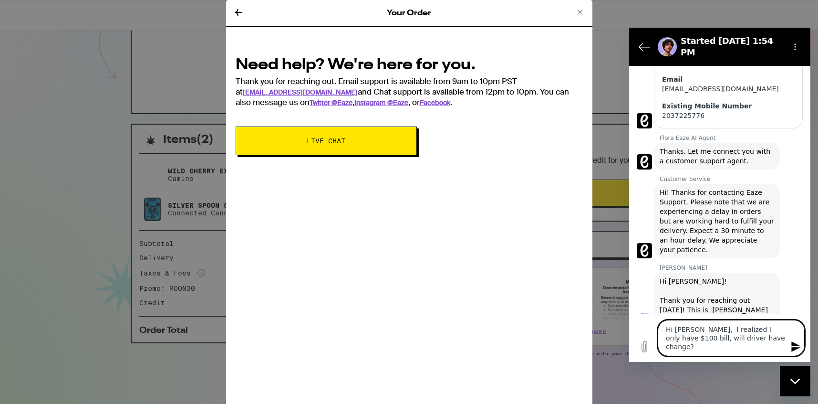
type textarea "x"
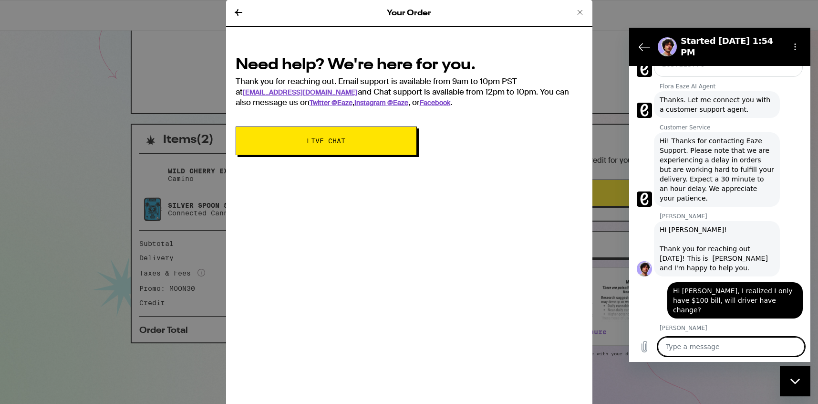
scroll to position [303, 0]
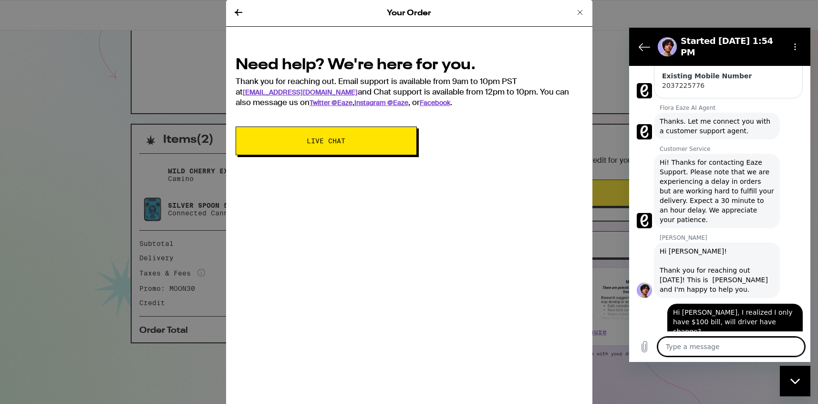
type textarea "x"
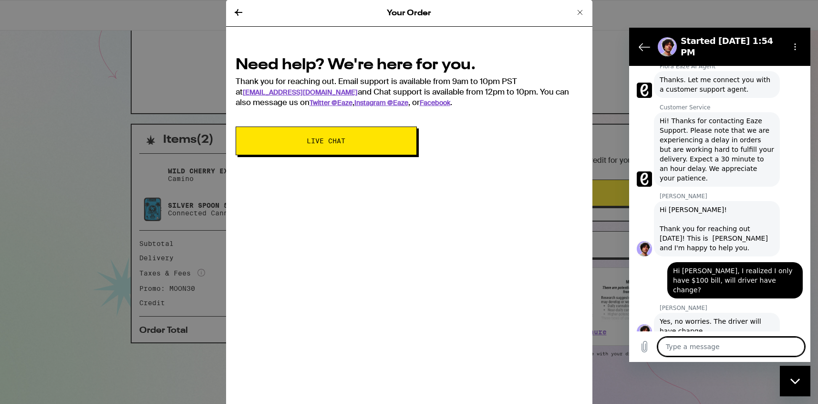
scroll to position [326, 0]
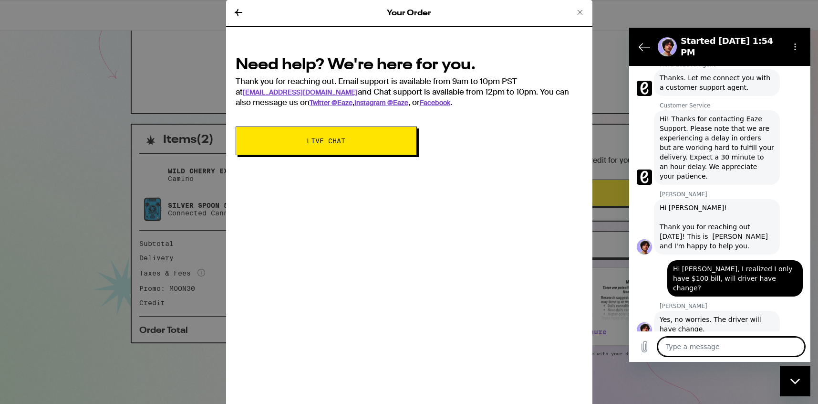
type textarea "P"
type textarea "x"
type textarea "Pe"
type textarea "x"
type textarea "Per"
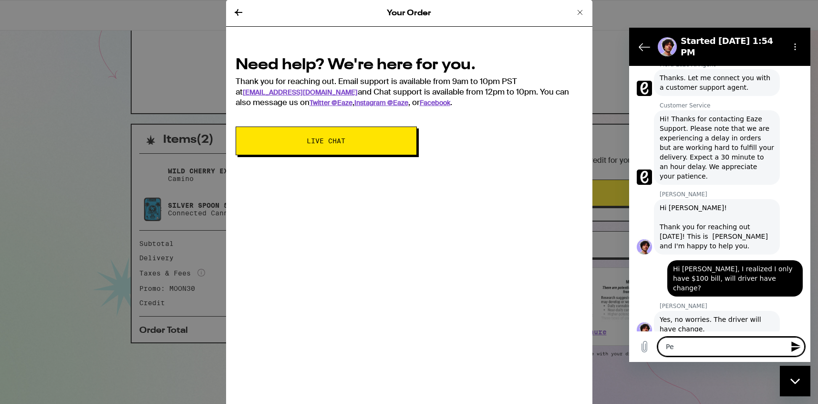
type textarea "x"
type textarea "Perf"
type textarea "x"
type textarea "Perfe"
type textarea "x"
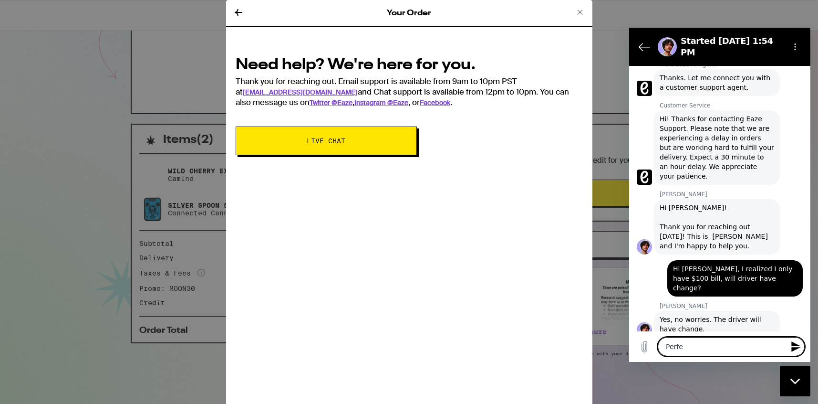
type textarea "Perfec"
type textarea "x"
type textarea "Perfect"
type textarea "x"
type textarea "Perfect"
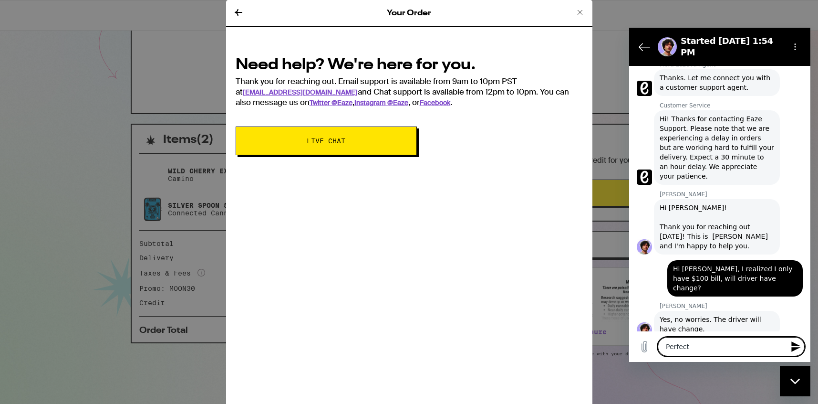
type textarea "x"
type textarea "Perfect t"
type textarea "x"
type textarea "Perfect th"
type textarea "x"
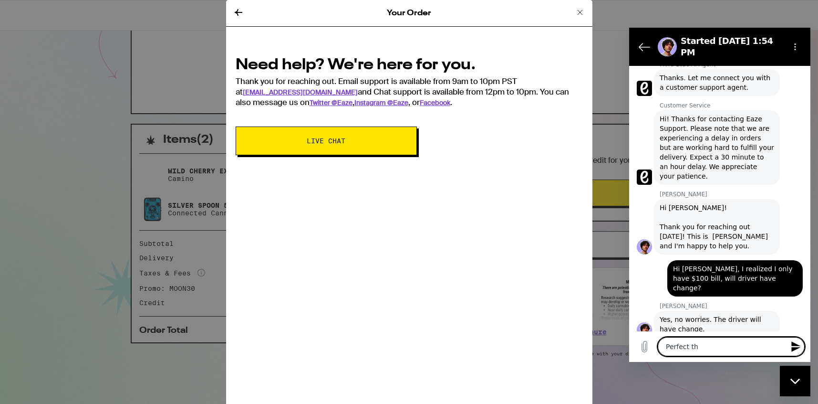
type textarea "Perfect tha"
type textarea "x"
type textarea "Perfect than"
type textarea "x"
type textarea "Perfect thank"
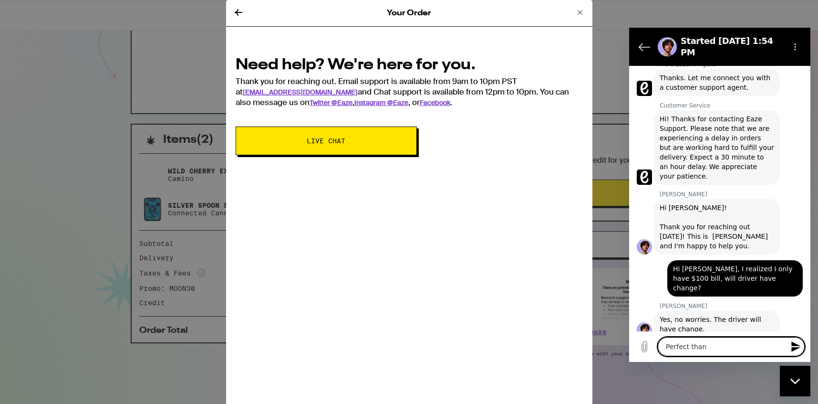
type textarea "x"
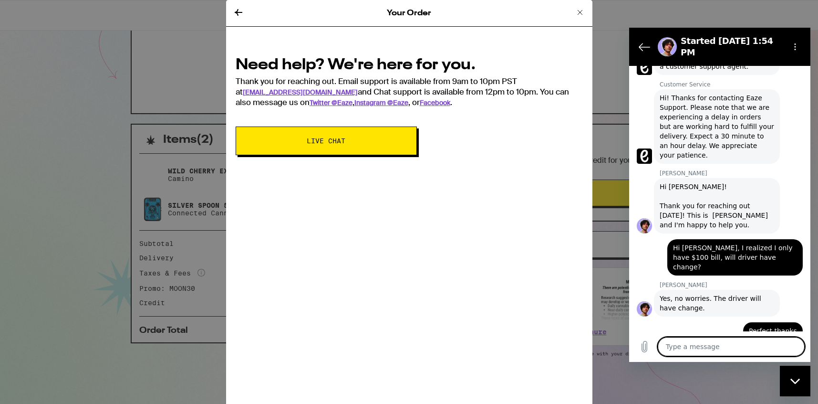
scroll to position [349, 0]
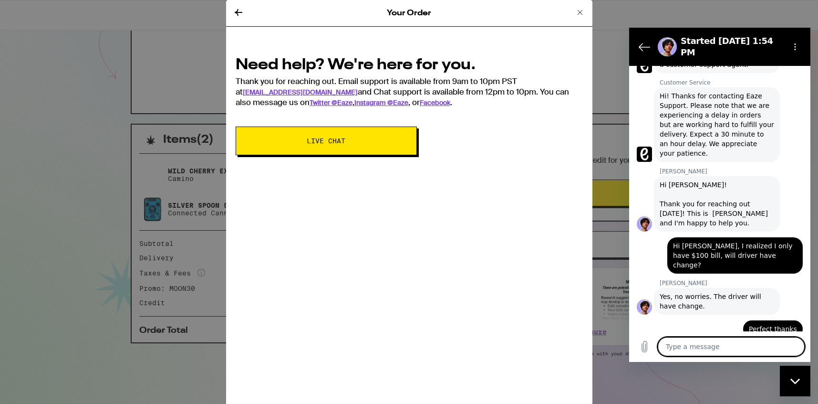
click at [644, 299] on figure at bounding box center [644, 306] width 15 height 15
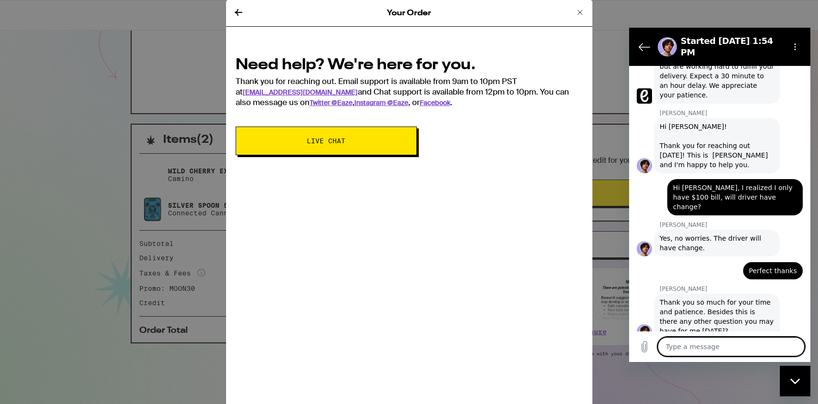
scroll to position [409, 0]
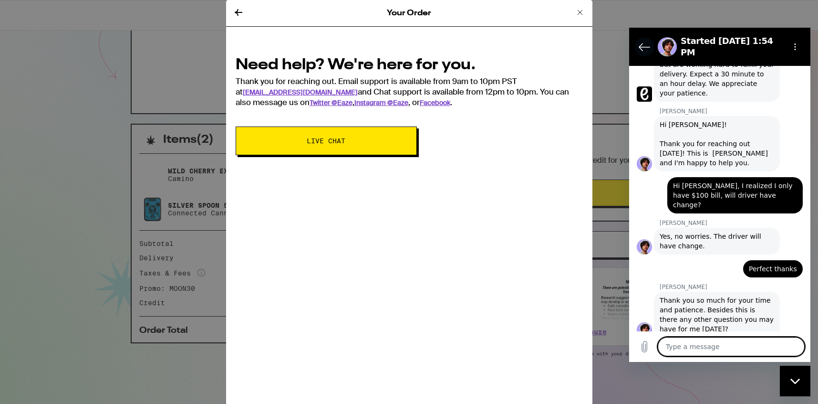
click at [642, 46] on icon "Back to the conversation list" at bounding box center [644, 46] width 10 height 7
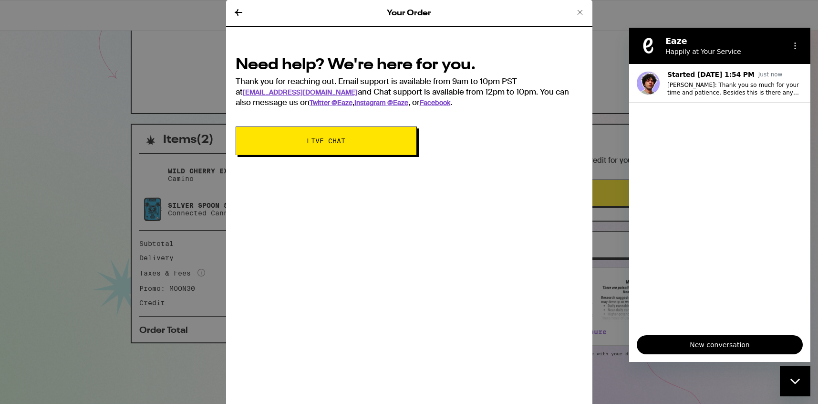
click at [517, 107] on div "Need help? We're here for you. Thank you for reaching out. Email support is ava…" at bounding box center [409, 102] width 366 height 125
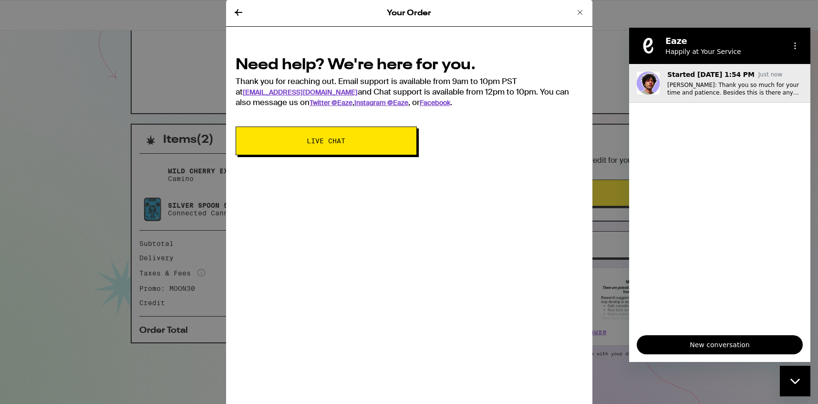
click at [707, 90] on p "[PERSON_NAME]: Thank you so much for your time and patience. Besides this is th…" at bounding box center [734, 88] width 135 height 15
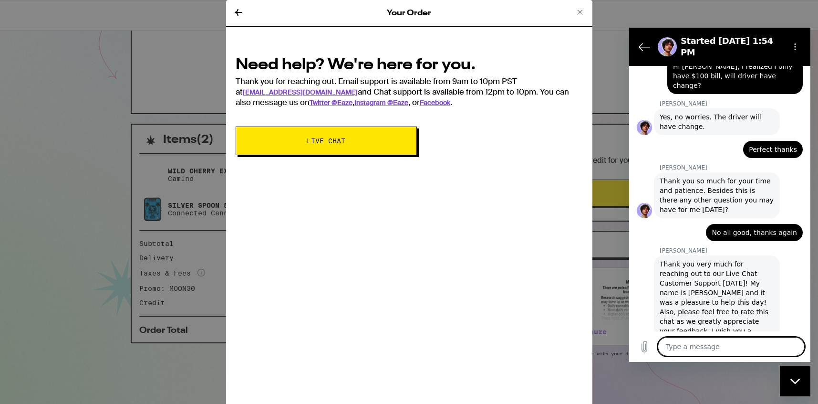
scroll to position [530, 0]
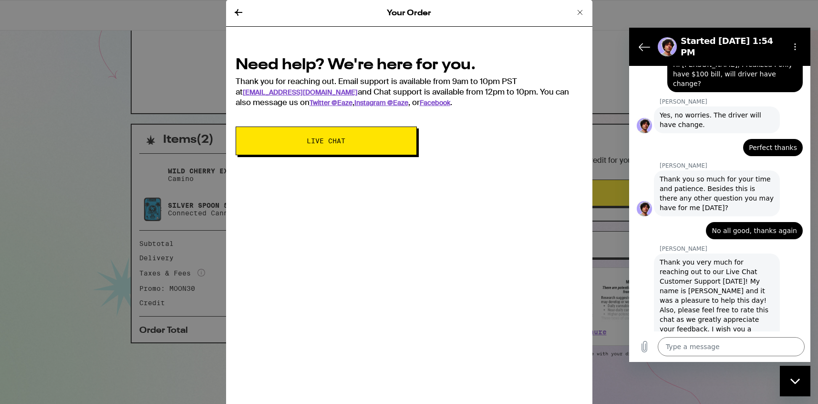
click at [574, 223] on div "Your Order Need help? We're here for you. Thank you for reaching out. Email sup…" at bounding box center [409, 202] width 366 height 404
click at [634, 40] on section "Started [DATE] 1:54 PM" at bounding box center [719, 47] width 181 height 38
click at [794, 386] on div "Close messaging window" at bounding box center [795, 380] width 29 height 29
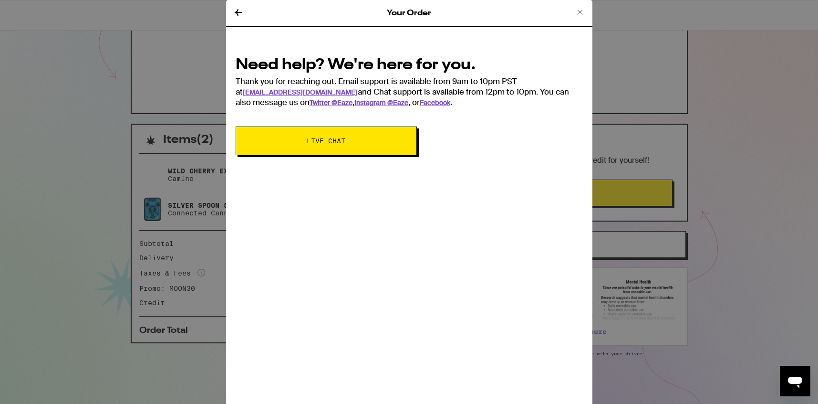
click at [149, 319] on div "Your Order Need help? We're here for you. Thank you for reaching out. Email sup…" at bounding box center [409, 202] width 818 height 404
click at [582, 9] on icon at bounding box center [579, 12] width 11 height 11
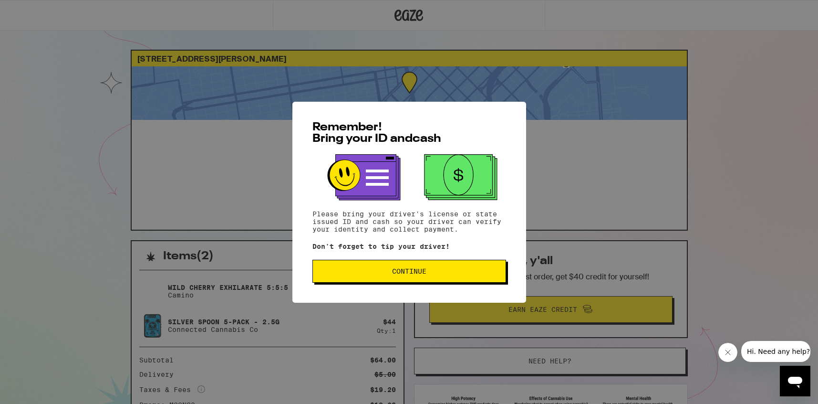
click at [357, 282] on button "Continue" at bounding box center [409, 271] width 194 height 23
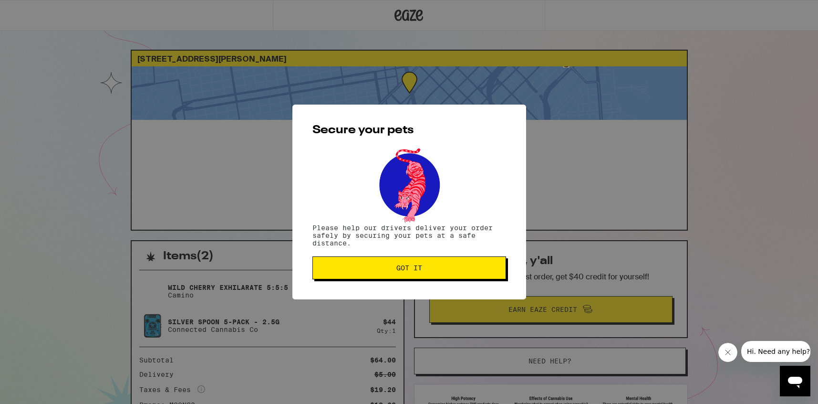
click at [382, 278] on button "Got it" at bounding box center [409, 267] width 194 height 23
